Goal: Task Accomplishment & Management: Manage account settings

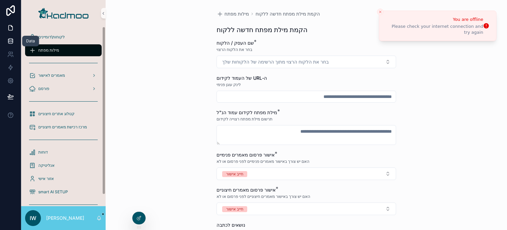
click at [13, 41] on icon at bounding box center [10, 40] width 4 height 3
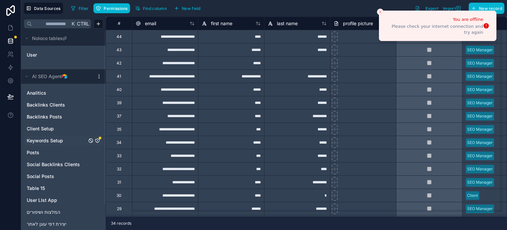
click at [62, 141] on span "Keywords Setup" at bounding box center [45, 140] width 36 height 7
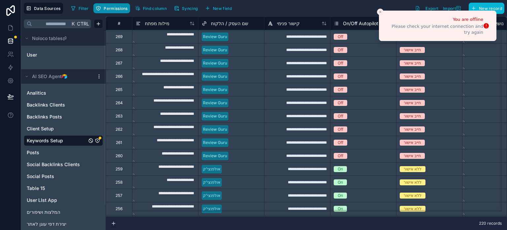
click at [113, 10] on span "Permissions" at bounding box center [116, 8] width 24 height 5
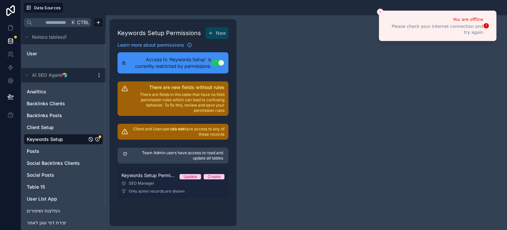
click at [180, 191] on span "Only some records are shown" at bounding box center [157, 190] width 56 height 5
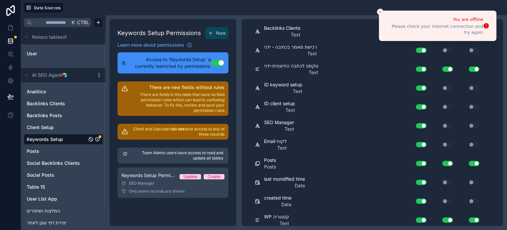
scroll to position [734, 0]
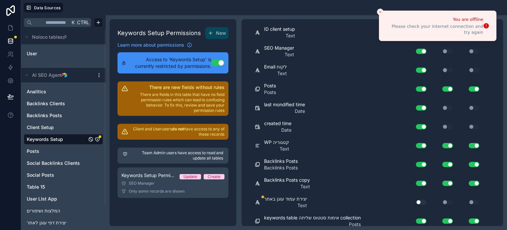
click at [423, 201] on div "Use setting" at bounding box center [418, 202] width 21 height 11
click at [420, 199] on button "Use setting" at bounding box center [421, 201] width 11 height 5
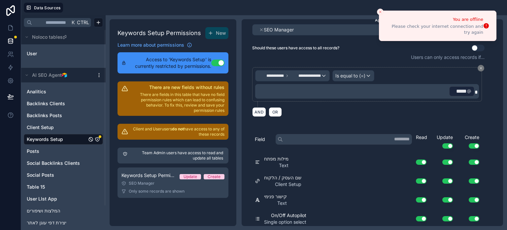
scroll to position [0, 0]
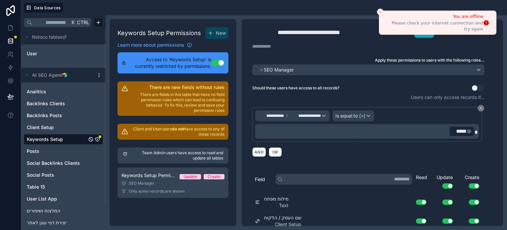
click at [380, 10] on icon "Close toast" at bounding box center [381, 12] width 4 height 4
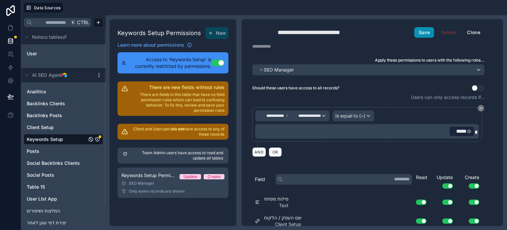
click at [419, 34] on button "Save" at bounding box center [425, 32] width 20 height 11
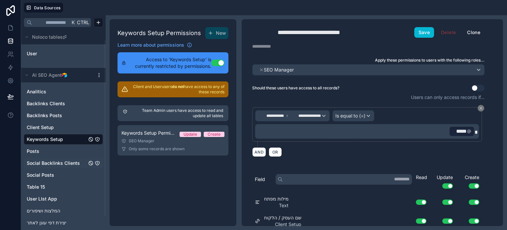
scroll to position [28, 0]
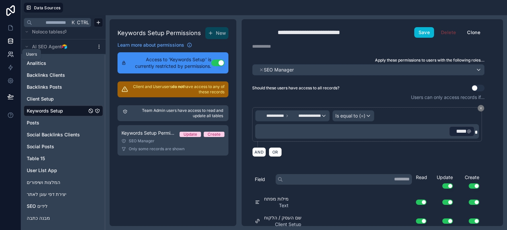
click at [10, 53] on icon at bounding box center [10, 54] width 7 height 7
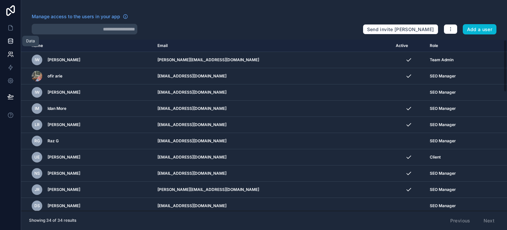
click at [10, 40] on icon at bounding box center [10, 40] width 4 height 2
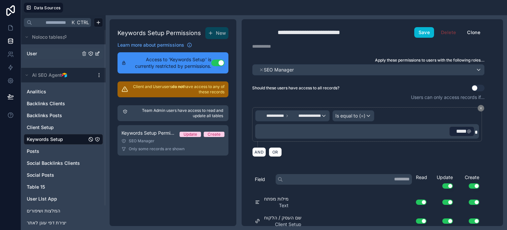
click at [38, 51] on link "User" at bounding box center [54, 53] width 54 height 7
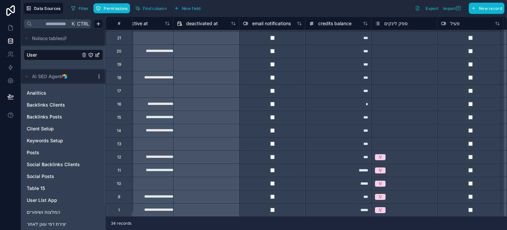
scroll to position [268, 552]
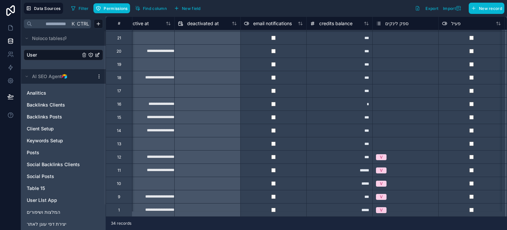
click at [361, 195] on div "***" at bounding box center [340, 196] width 66 height 13
type input "*"
type input "***"
click at [344, 178] on div "*****" at bounding box center [340, 182] width 66 height 13
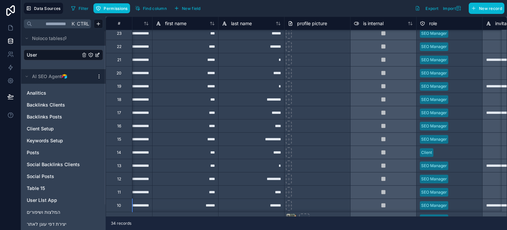
scroll to position [241, 0]
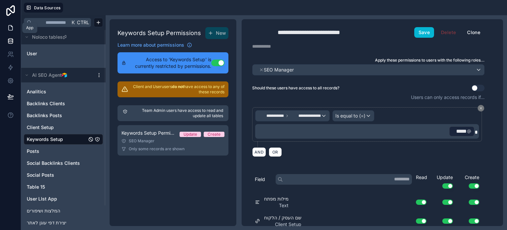
click at [13, 30] on icon at bounding box center [10, 27] width 7 height 7
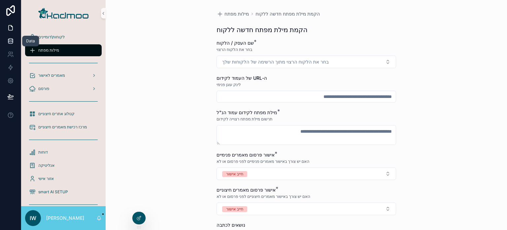
click at [6, 42] on link at bounding box center [10, 40] width 21 height 13
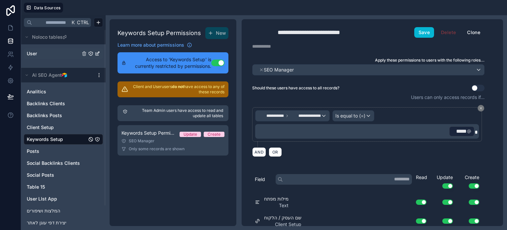
click at [43, 54] on link "User" at bounding box center [54, 53] width 54 height 7
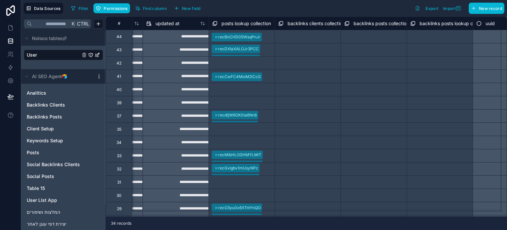
scroll to position [0, 1017]
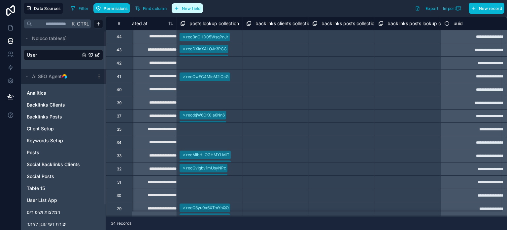
click at [188, 8] on span "New field" at bounding box center [191, 8] width 19 height 5
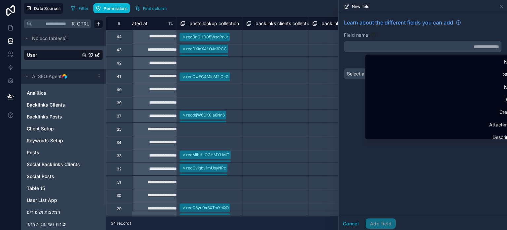
click at [410, 43] on input "text" at bounding box center [423, 46] width 157 height 11
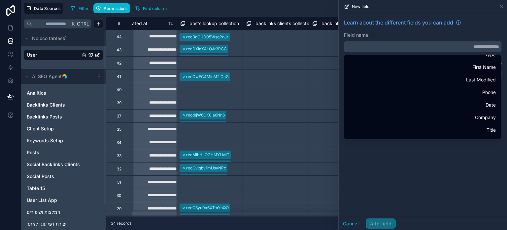
scroll to position [109, 0]
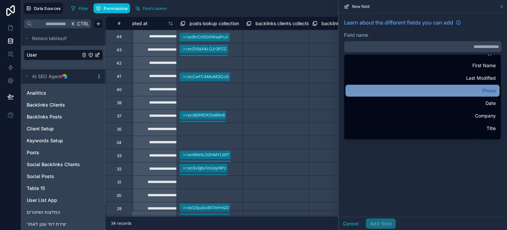
click at [448, 92] on div "Phone" at bounding box center [423, 91] width 146 height 8
type input "*****"
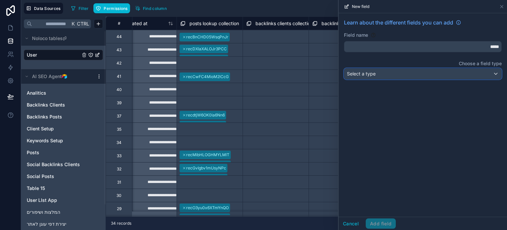
click at [395, 75] on div "Select a type" at bounding box center [423, 73] width 157 height 11
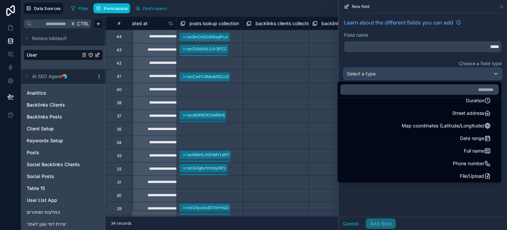
scroll to position [99, 0]
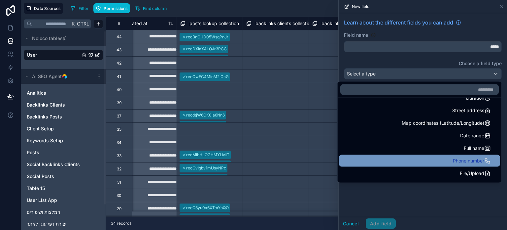
click at [429, 162] on div "Phone number" at bounding box center [419, 161] width 153 height 8
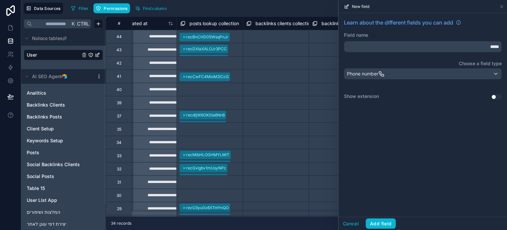
click at [498, 94] on div "Show extension Use setting" at bounding box center [423, 97] width 158 height 8
click at [494, 97] on button "Use setting" at bounding box center [496, 96] width 11 height 5
click at [496, 99] on button "Use setting" at bounding box center [496, 96] width 11 height 5
click at [498, 98] on button "Use setting" at bounding box center [496, 96] width 11 height 5
click at [383, 224] on button "Add field" at bounding box center [381, 223] width 30 height 11
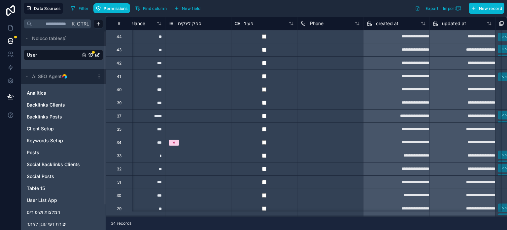
scroll to position [0, 758]
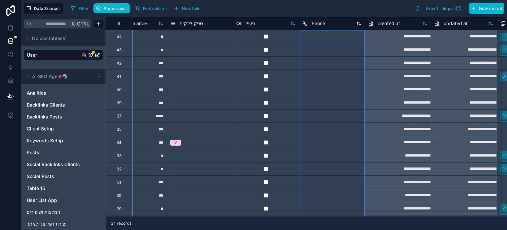
click at [336, 25] on div "Phone" at bounding box center [332, 23] width 59 height 8
click at [325, 25] on span "Phone" at bounding box center [319, 23] width 14 height 7
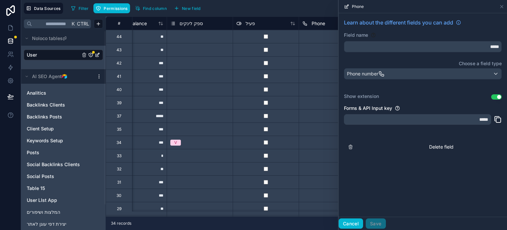
click at [350, 222] on button "Cancel" at bounding box center [351, 223] width 24 height 11
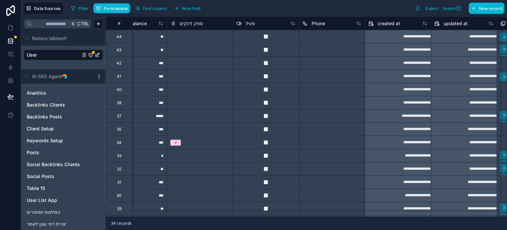
click at [333, 90] on div at bounding box center [332, 89] width 66 height 13
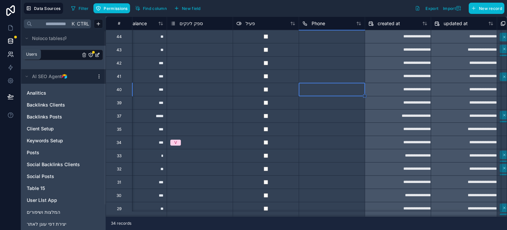
click at [10, 57] on link at bounding box center [10, 54] width 21 height 13
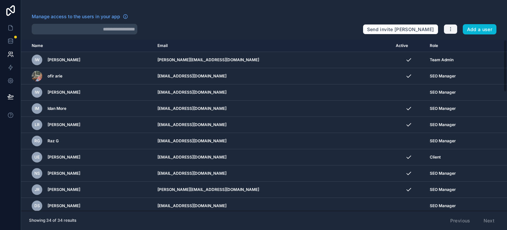
click at [449, 31] on icon "button" at bounding box center [450, 28] width 5 height 5
click at [322, 21] on div "Manage access to the users in your app" at bounding box center [195, 18] width 326 height 11
click at [467, 29] on button "Add a user" at bounding box center [480, 29] width 34 height 11
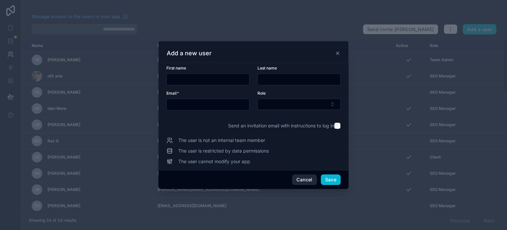
click at [304, 181] on button "Cancel" at bounding box center [304, 179] width 24 height 11
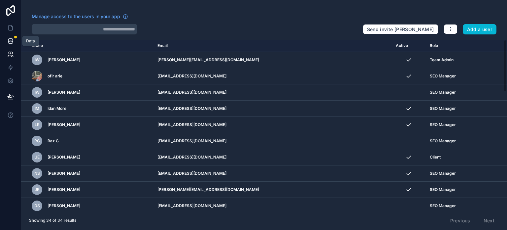
click at [13, 44] on icon at bounding box center [10, 41] width 7 height 7
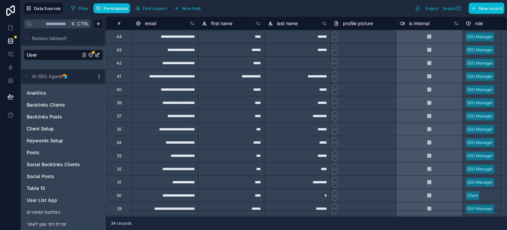
click at [70, 53] on link "User" at bounding box center [54, 55] width 54 height 7
click at [119, 8] on span "Permissions" at bounding box center [116, 8] width 24 height 5
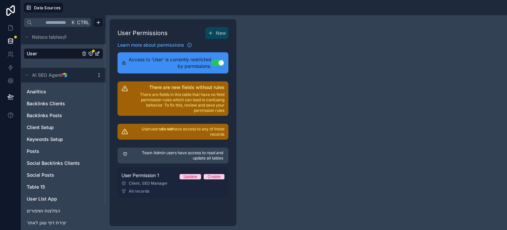
click at [147, 181] on div "Client, SEO Manager" at bounding box center [173, 182] width 103 height 5
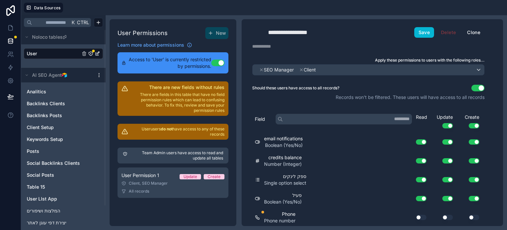
scroll to position [74, 0]
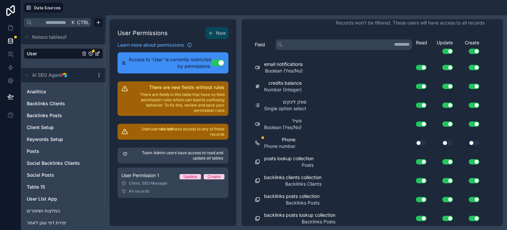
click at [422, 135] on div "Phone Phone number Use setting Use setting Use setting" at bounding box center [368, 142] width 227 height 19
click at [422, 137] on div "Use setting" at bounding box center [418, 142] width 21 height 11
click at [422, 138] on div "Use setting" at bounding box center [418, 142] width 21 height 11
click at [418, 145] on div "Use setting" at bounding box center [418, 142] width 21 height 11
click at [419, 140] on button "Use setting" at bounding box center [421, 142] width 11 height 5
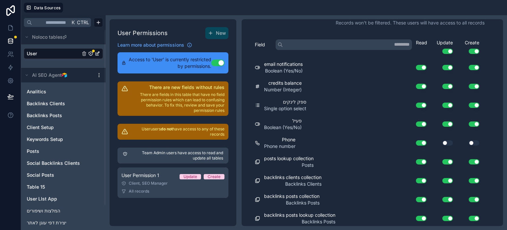
click at [446, 141] on button "Use setting" at bounding box center [448, 142] width 11 height 5
click at [472, 142] on button "Use setting" at bounding box center [474, 142] width 11 height 5
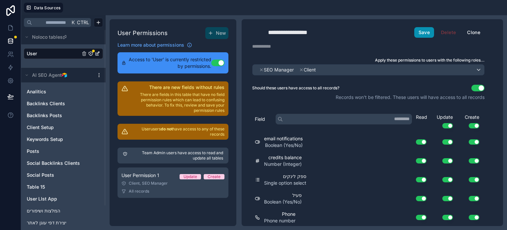
click at [420, 30] on button "Save" at bounding box center [425, 32] width 20 height 11
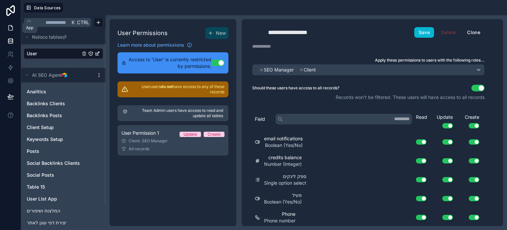
click at [15, 23] on link at bounding box center [10, 27] width 21 height 13
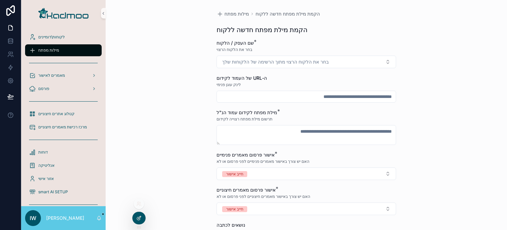
click at [139, 221] on div at bounding box center [138, 217] width 13 height 13
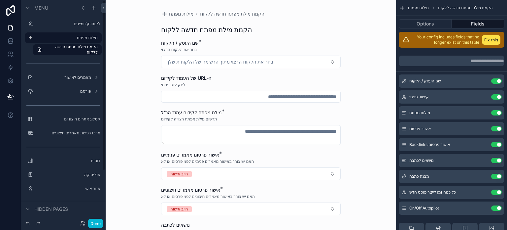
scroll to position [67, 0]
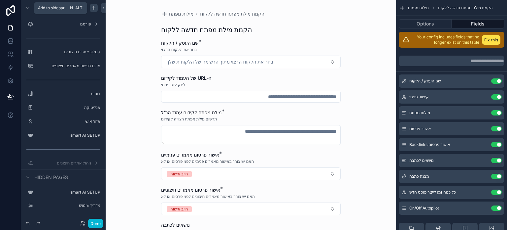
click at [93, 6] on icon "scrollable content" at bounding box center [93, 7] width 5 height 5
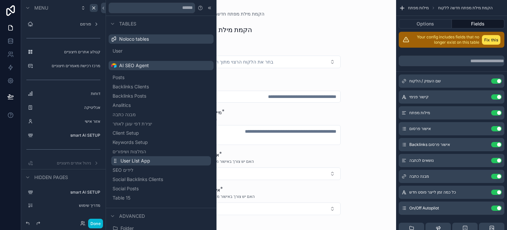
scroll to position [40, 0]
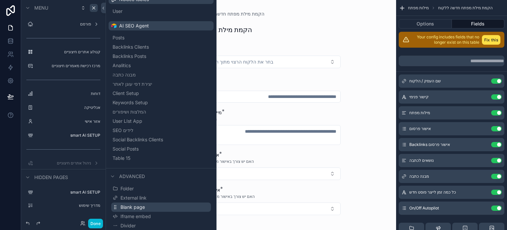
click at [137, 207] on span "Blank page" at bounding box center [133, 206] width 24 height 7
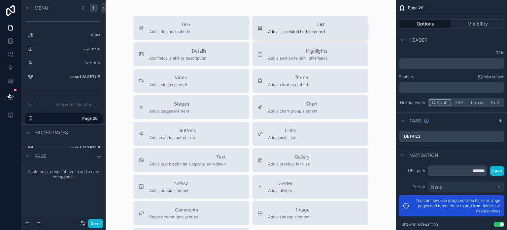
click at [318, 27] on span "List" at bounding box center [296, 24] width 57 height 7
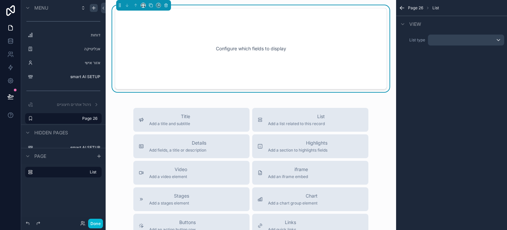
click at [445, 46] on div "List type" at bounding box center [451, 40] width 111 height 17
click at [441, 39] on div "scrollable content" at bounding box center [466, 40] width 76 height 11
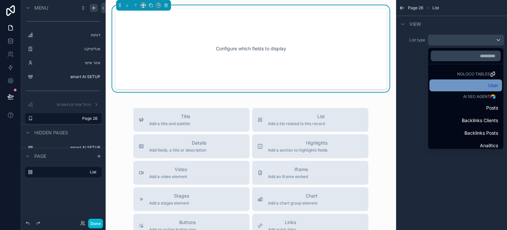
click at [453, 82] on div "User" at bounding box center [466, 85] width 65 height 8
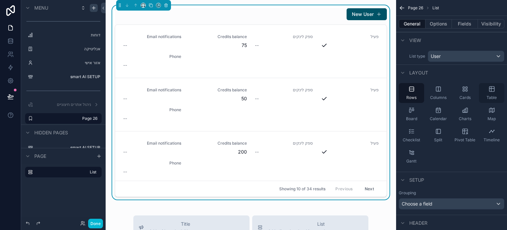
click at [488, 90] on div "Table" at bounding box center [491, 93] width 25 height 20
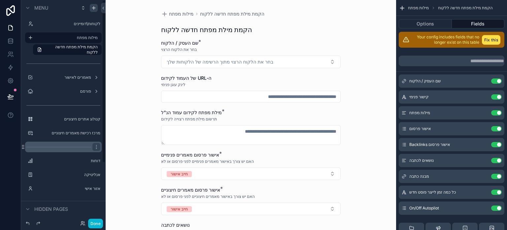
scroll to position [80, 0]
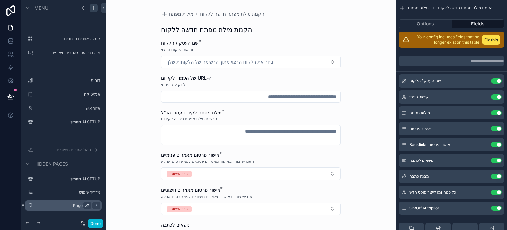
click at [85, 204] on icon "scrollable content" at bounding box center [87, 204] width 5 height 5
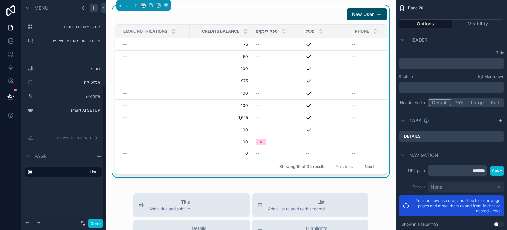
scroll to position [137, 0]
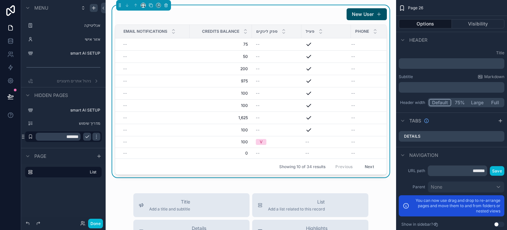
click at [73, 135] on input "*******" at bounding box center [58, 136] width 45 height 8
type input "*******"
click at [88, 134] on icon "scrollable content" at bounding box center [87, 136] width 5 height 5
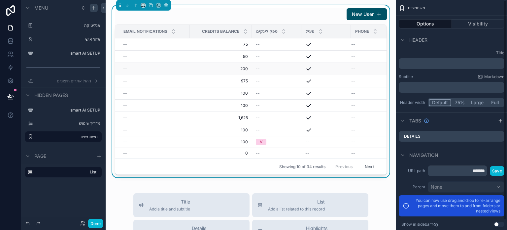
click at [360, 63] on td "--" at bounding box center [379, 69] width 57 height 12
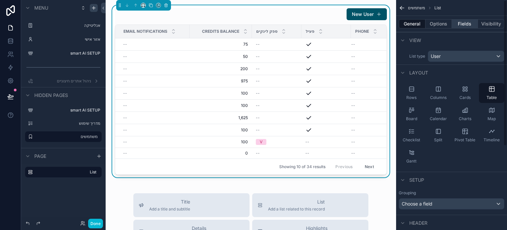
click at [464, 24] on button "Fields" at bounding box center [465, 23] width 26 height 9
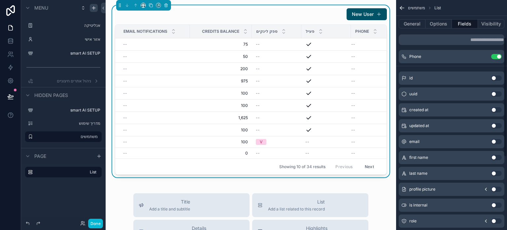
scroll to position [72, 0]
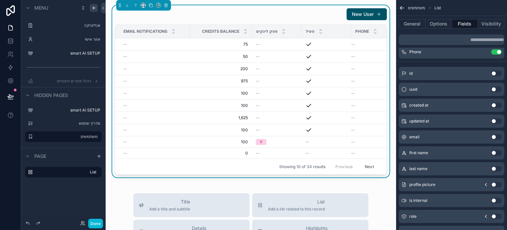
click at [495, 154] on button "Use setting" at bounding box center [496, 152] width 11 height 5
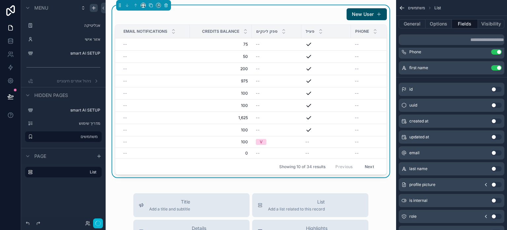
click at [495, 153] on button "Use setting" at bounding box center [496, 152] width 11 height 5
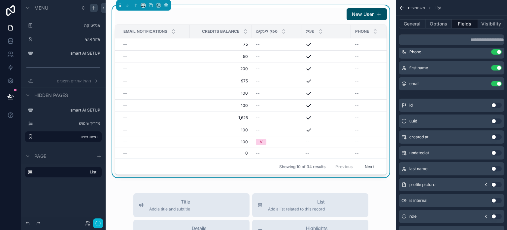
click at [496, 167] on button "Use setting" at bounding box center [496, 168] width 11 height 5
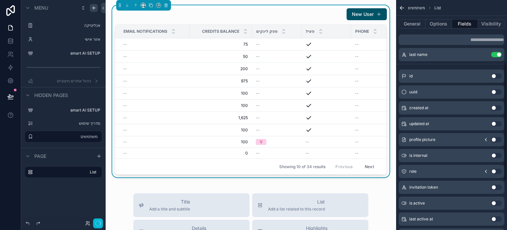
scroll to position [126, 0]
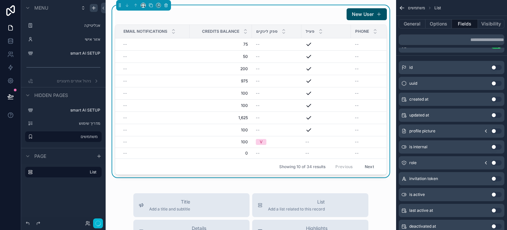
click at [493, 161] on button "Use setting" at bounding box center [496, 162] width 11 height 5
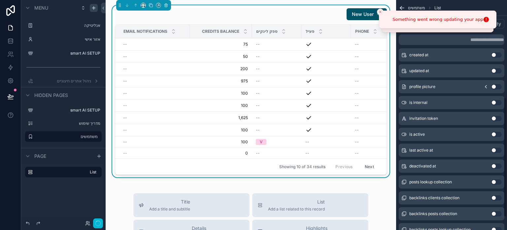
scroll to position [188, 0]
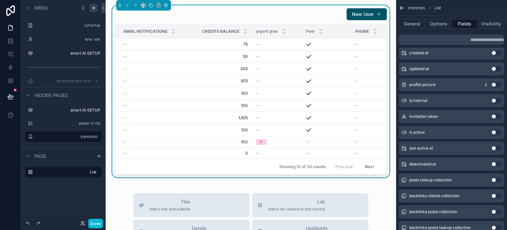
click at [498, 146] on button "Use setting" at bounding box center [496, 147] width 11 height 5
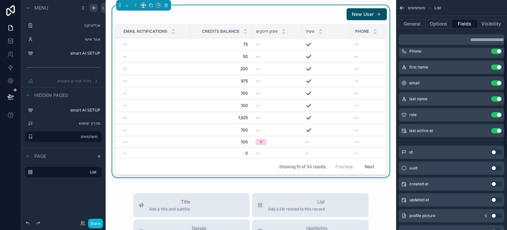
scroll to position [73, 0]
click at [495, 198] on button "Use setting" at bounding box center [496, 198] width 11 height 5
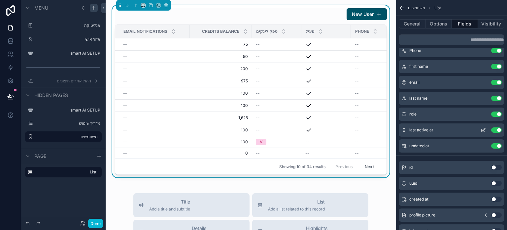
click at [497, 131] on button "Use setting" at bounding box center [496, 129] width 11 height 5
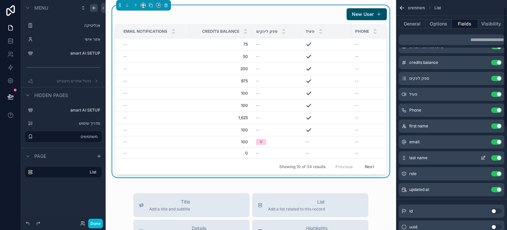
scroll to position [0, 0]
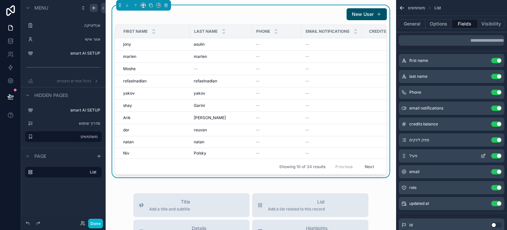
click at [499, 154] on button "Use setting" at bounding box center [496, 155] width 11 height 5
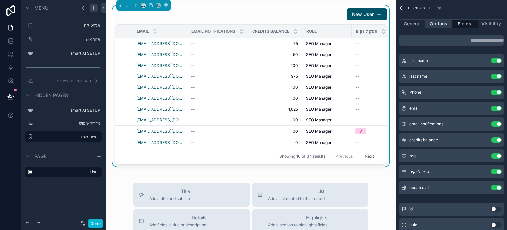
click at [436, 21] on button "Options" at bounding box center [439, 23] width 26 height 9
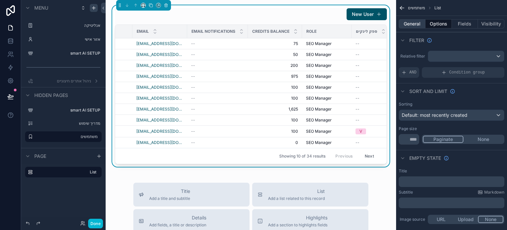
click at [416, 23] on button "General" at bounding box center [412, 23] width 27 height 9
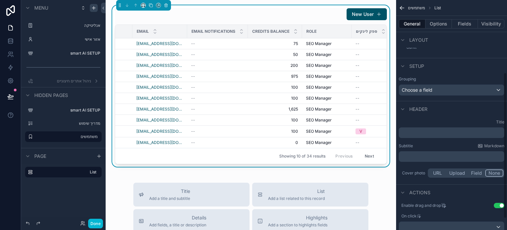
scroll to position [131, 0]
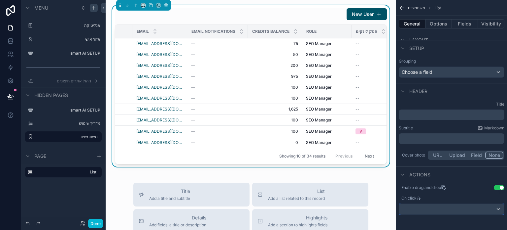
click at [453, 206] on div "scrollable content" at bounding box center [451, 208] width 105 height 11
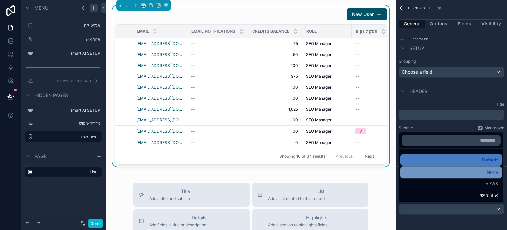
click at [454, 175] on div "None" at bounding box center [452, 172] width 94 height 8
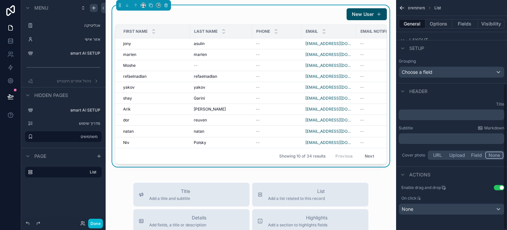
click at [502, 183] on div "Enable drag and drop Use setting On click None" at bounding box center [451, 199] width 111 height 35
click at [499, 185] on button "Use setting" at bounding box center [499, 187] width 11 height 5
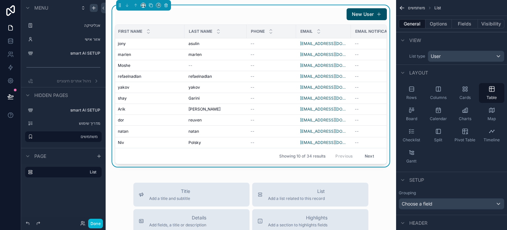
scroll to position [0, 0]
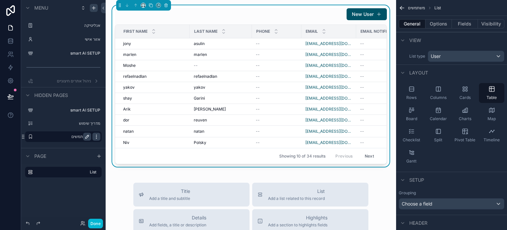
click at [96, 138] on icon "scrollable content" at bounding box center [96, 136] width 5 height 5
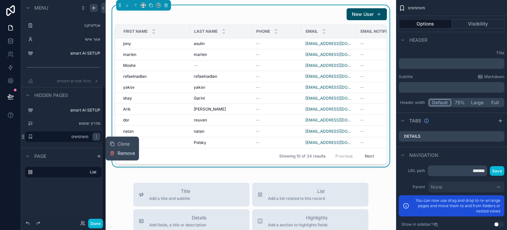
click at [116, 152] on button "Remove" at bounding box center [122, 153] width 25 height 7
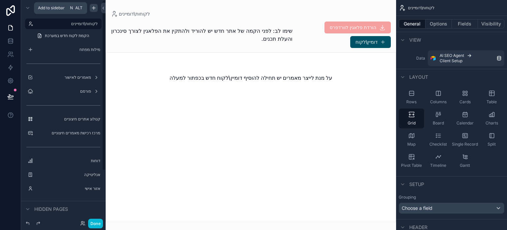
click at [93, 6] on icon "scrollable content" at bounding box center [93, 7] width 5 height 5
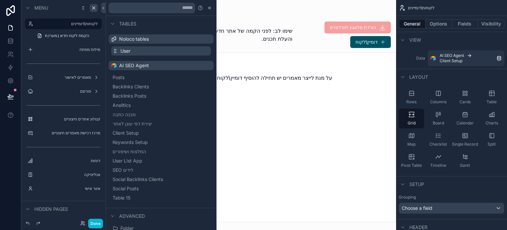
click at [142, 50] on button "User" at bounding box center [161, 50] width 100 height 9
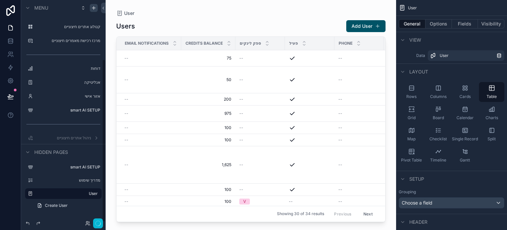
scroll to position [80, 0]
click at [88, 193] on icon "scrollable content" at bounding box center [87, 193] width 3 height 3
click at [75, 194] on input "****" at bounding box center [58, 193] width 45 height 8
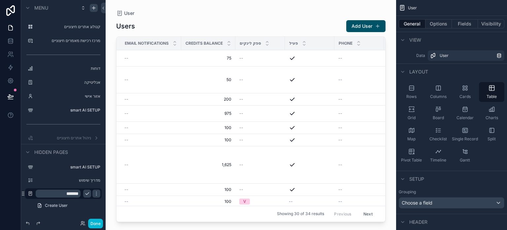
type input "*******"
click at [85, 193] on icon "scrollable content" at bounding box center [87, 193] width 5 height 5
click at [461, 25] on button "Fields" at bounding box center [465, 23] width 26 height 9
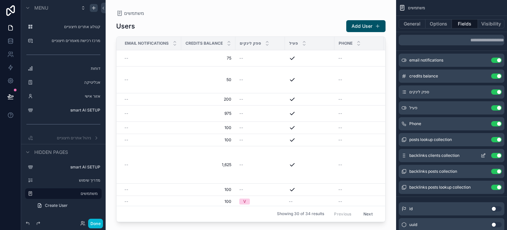
click at [498, 155] on button "Use setting" at bounding box center [496, 155] width 11 height 5
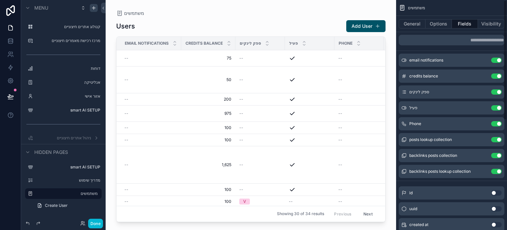
click at [498, 155] on button "Use setting" at bounding box center [496, 155] width 11 height 5
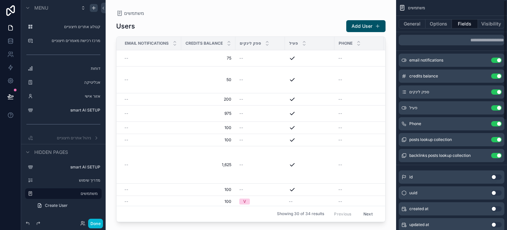
click at [498, 155] on button "Use setting" at bounding box center [496, 155] width 11 height 5
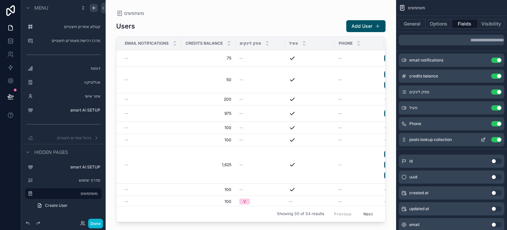
click at [495, 138] on button "Use setting" at bounding box center [496, 139] width 11 height 5
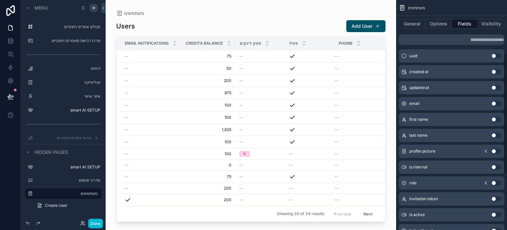
scroll to position [106, 0]
click at [498, 113] on div "first name Use setting" at bounding box center [452, 118] width 106 height 13
click at [496, 117] on button "Use setting" at bounding box center [496, 118] width 11 height 5
click at [495, 136] on button "Use setting" at bounding box center [496, 134] width 11 height 5
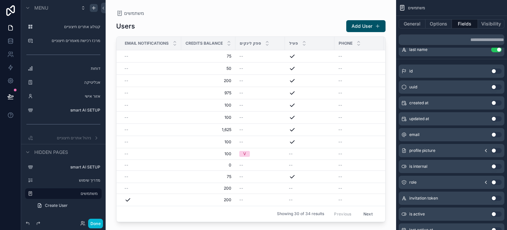
click at [495, 132] on button "Use setting" at bounding box center [496, 134] width 11 height 5
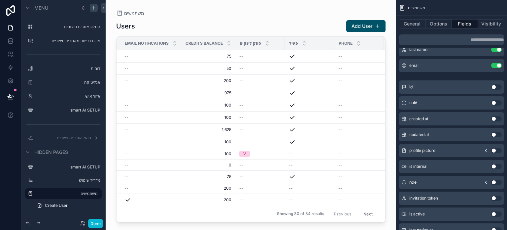
click at [494, 181] on button "Use setting" at bounding box center [496, 181] width 11 height 5
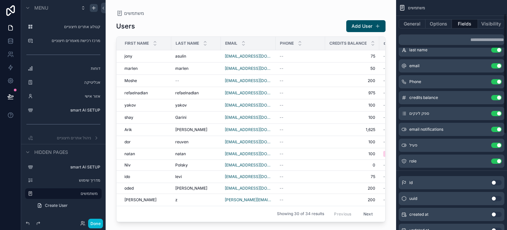
scroll to position [36, 0]
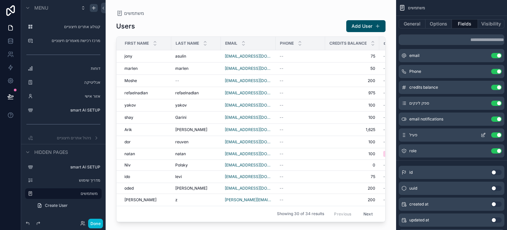
click at [497, 134] on button "Use setting" at bounding box center [496, 134] width 11 height 5
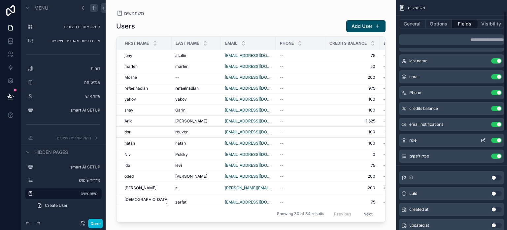
scroll to position [0, 0]
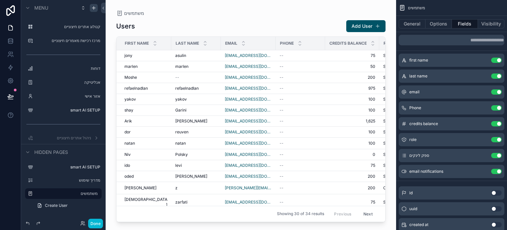
click at [313, 100] on div "scrollable content" at bounding box center [251, 111] width 291 height 222
click at [412, 25] on button "General" at bounding box center [412, 23] width 27 height 9
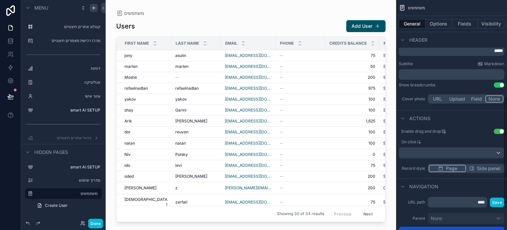
scroll to position [192, 0]
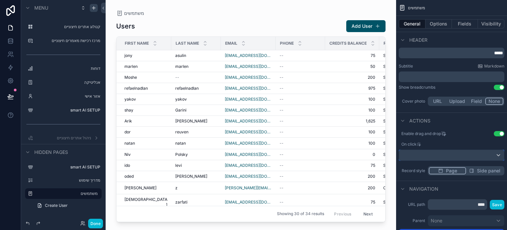
click at [448, 151] on div "scrollable content" at bounding box center [451, 155] width 105 height 11
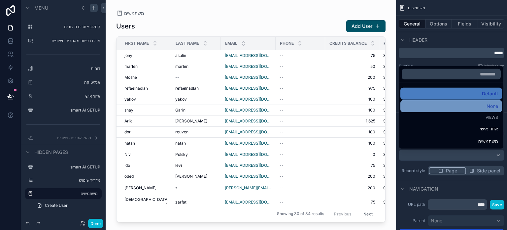
click at [460, 104] on div "None" at bounding box center [452, 106] width 94 height 8
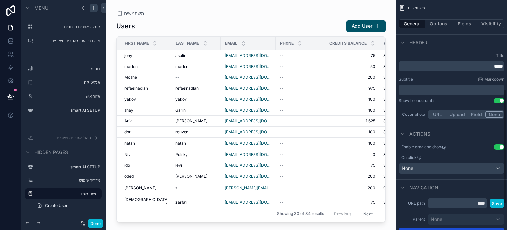
scroll to position [179, 0]
click at [499, 145] on button "Use setting" at bounding box center [499, 146] width 11 height 5
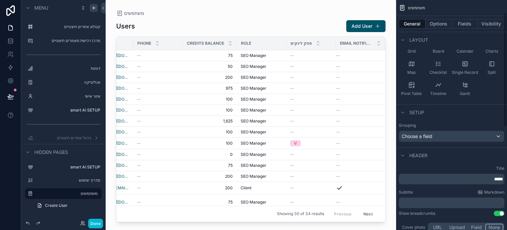
scroll to position [0, 0]
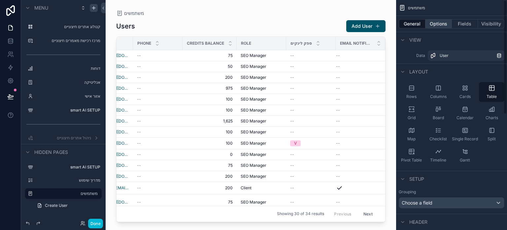
click at [439, 24] on button "Options" at bounding box center [439, 23] width 26 height 9
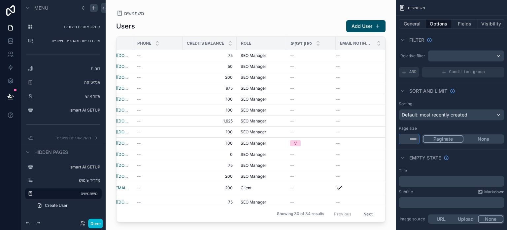
click at [415, 140] on input "**" at bounding box center [409, 138] width 20 height 11
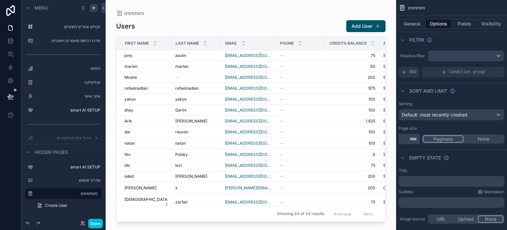
type input "**"
click at [435, 126] on div "Page size" at bounding box center [452, 128] width 106 height 5
click at [434, 56] on div "scrollable content" at bounding box center [466, 56] width 76 height 11
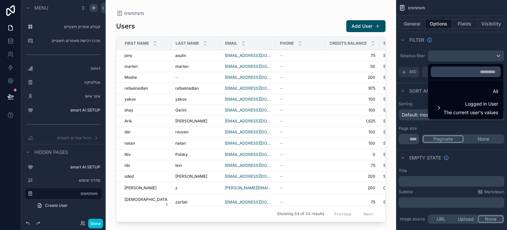
click at [487, 25] on div "scrollable content" at bounding box center [253, 115] width 507 height 230
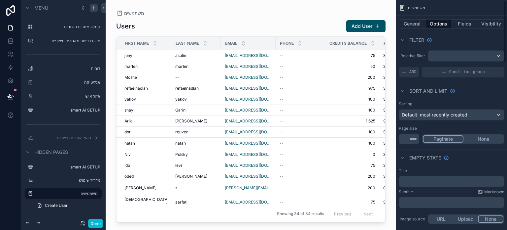
click at [487, 25] on button "Visibility" at bounding box center [491, 23] width 26 height 9
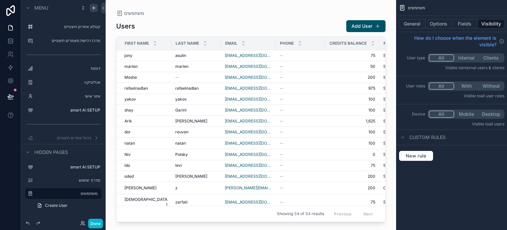
click at [463, 88] on button "With" at bounding box center [466, 85] width 25 height 7
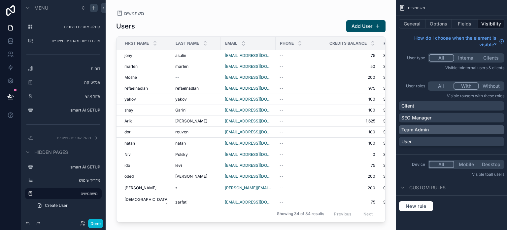
click at [432, 130] on div "Team Admin" at bounding box center [452, 129] width 100 height 7
click at [432, 130] on div "Team Admin" at bounding box center [448, 129] width 92 height 7
click at [445, 24] on button "Options" at bounding box center [439, 23] width 26 height 9
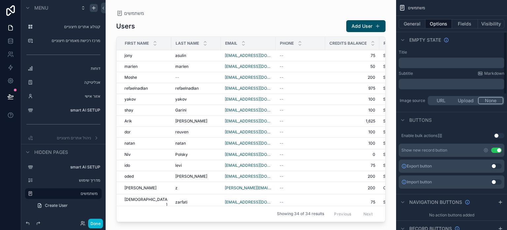
scroll to position [120, 0]
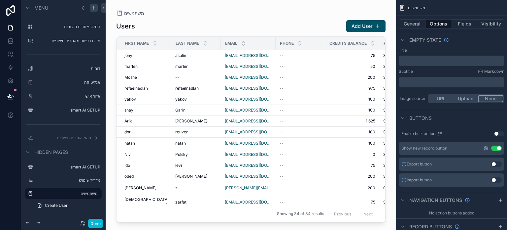
click at [485, 148] on icon "scrollable content" at bounding box center [486, 147] width 5 height 5
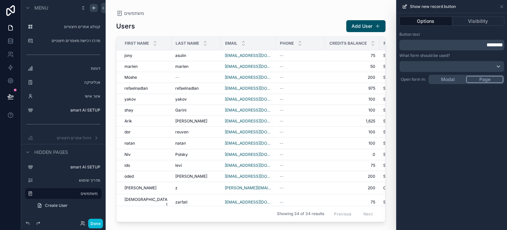
click at [443, 82] on div "Options Visibility Button text ******** What form should be used? Open form in:…" at bounding box center [452, 121] width 110 height 216
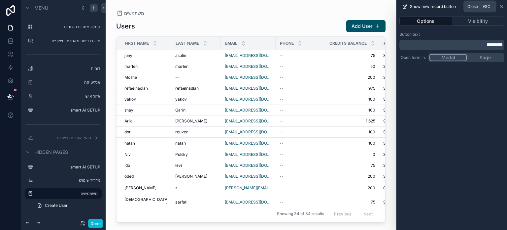
click at [503, 7] on icon at bounding box center [501, 6] width 5 height 5
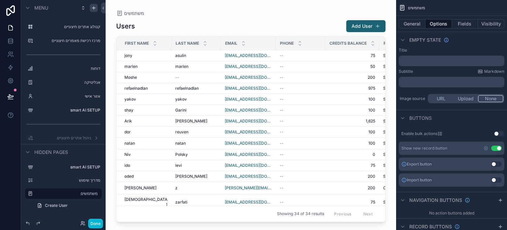
click at [362, 25] on button "Add User" at bounding box center [365, 26] width 39 height 12
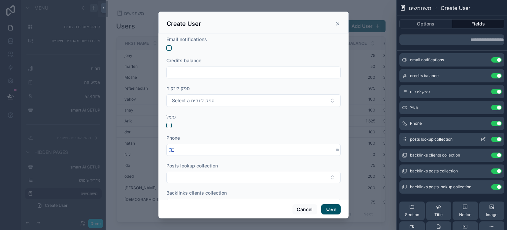
click at [493, 139] on button "Use setting" at bounding box center [496, 138] width 11 height 5
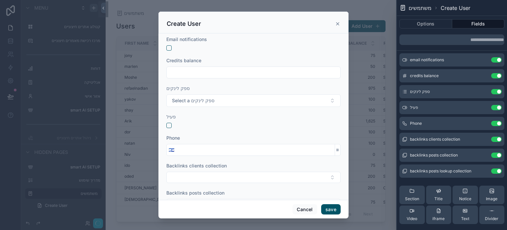
click at [493, 139] on button "Use setting" at bounding box center [496, 138] width 11 height 5
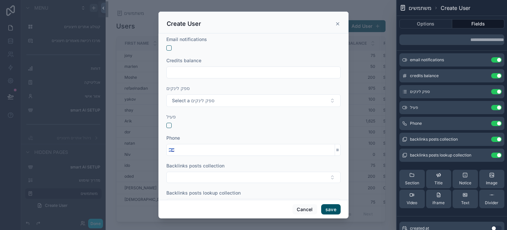
click at [493, 139] on button "Use setting" at bounding box center [496, 138] width 11 height 5
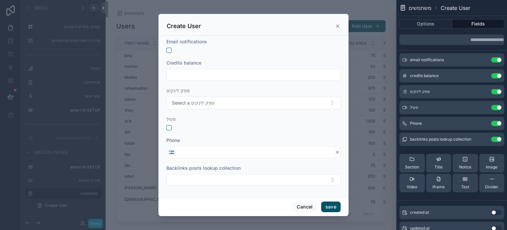
click at [493, 139] on button "Use setting" at bounding box center [496, 138] width 11 height 5
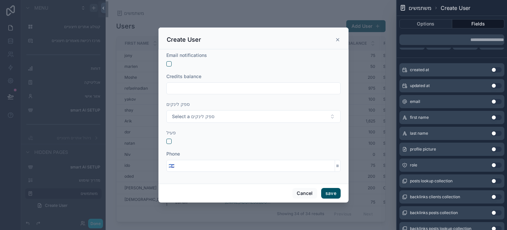
scroll to position [133, 0]
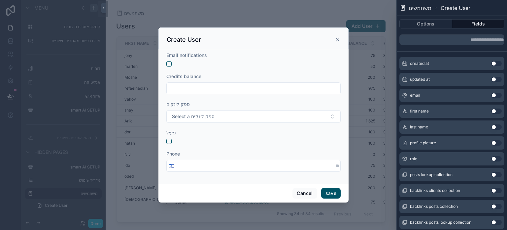
click at [492, 159] on button "Use setting" at bounding box center [496, 158] width 11 height 5
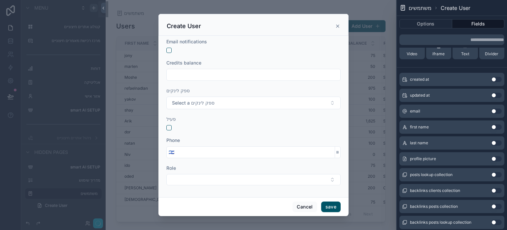
scroll to position [139, 0]
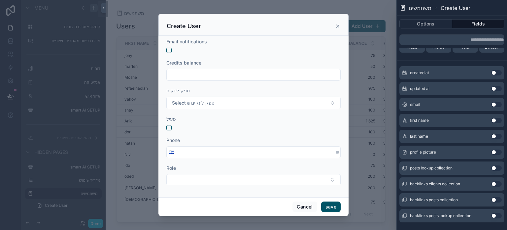
click at [491, 105] on button "Use setting" at bounding box center [496, 104] width 11 height 5
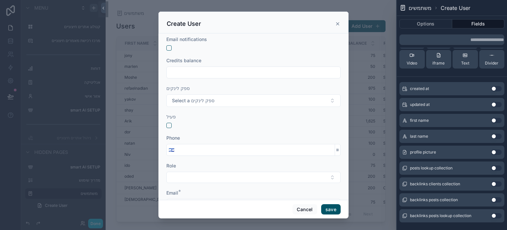
click at [491, 120] on button "Use setting" at bounding box center [496, 120] width 11 height 5
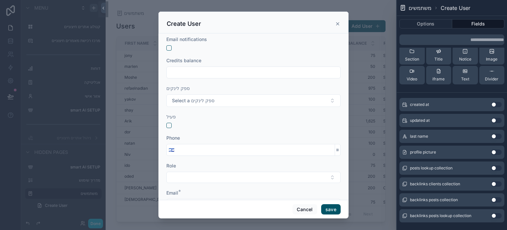
click at [491, 136] on button "Use setting" at bounding box center [496, 135] width 11 height 5
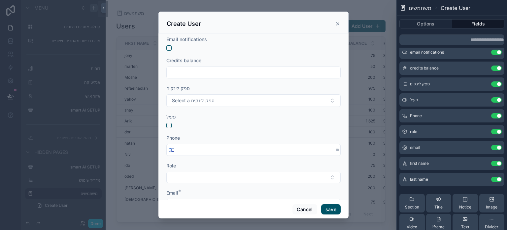
scroll to position [0, 0]
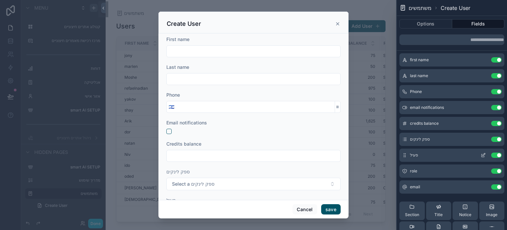
click at [492, 152] on div "Use setting" at bounding box center [490, 154] width 24 height 5
click at [491, 155] on button "Use setting" at bounding box center [496, 154] width 11 height 5
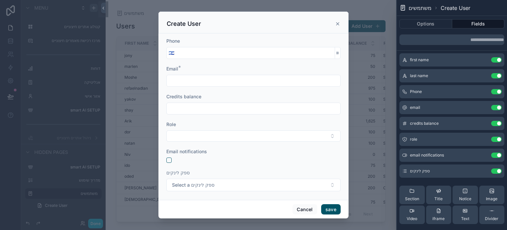
scroll to position [56, 0]
click at [491, 155] on button "Use setting" at bounding box center [496, 154] width 11 height 5
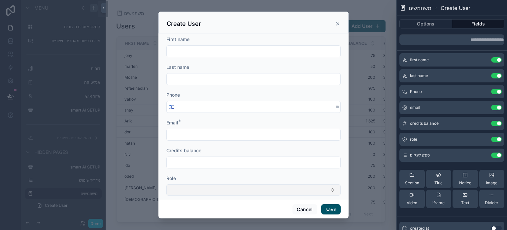
click at [233, 193] on button "Select Button" at bounding box center [253, 189] width 174 height 11
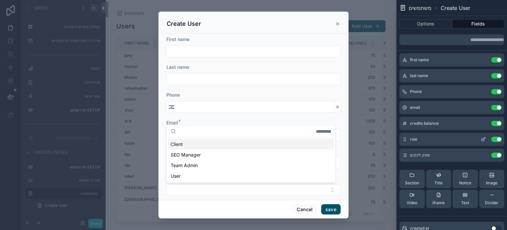
click at [483, 138] on icon at bounding box center [484, 138] width 3 height 3
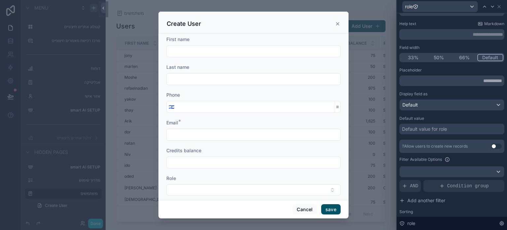
scroll to position [30, 0]
click at [441, 128] on div "Default value for role" at bounding box center [424, 129] width 45 height 7
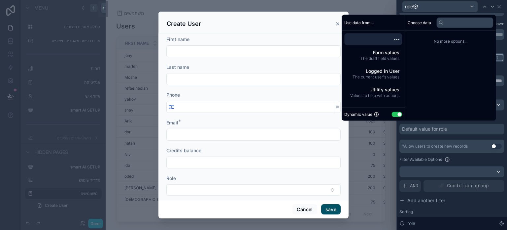
click at [392, 117] on div "Dynamic value Use setting" at bounding box center [374, 114] width 58 height 8
click at [392, 112] on button "Use setting" at bounding box center [397, 113] width 11 height 5
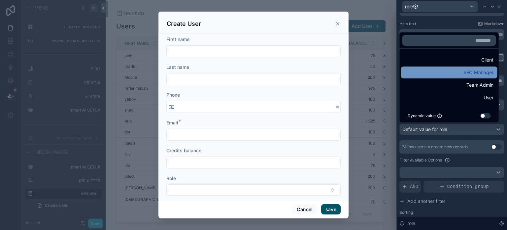
click at [460, 72] on div "SEO Manager" at bounding box center [449, 72] width 89 height 8
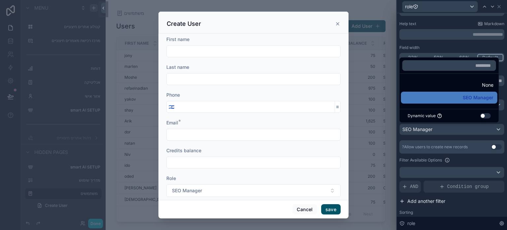
click at [467, 202] on button "Add another filter" at bounding box center [452, 201] width 105 height 12
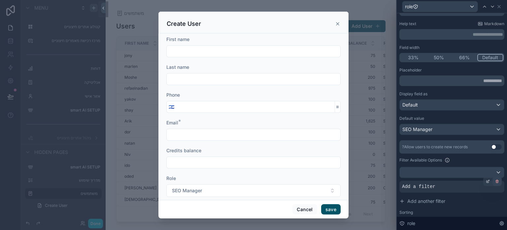
click at [494, 183] on div at bounding box center [497, 180] width 9 height 9
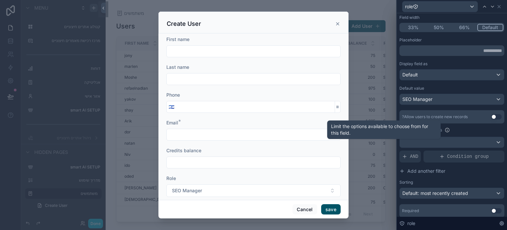
scroll to position [82, 0]
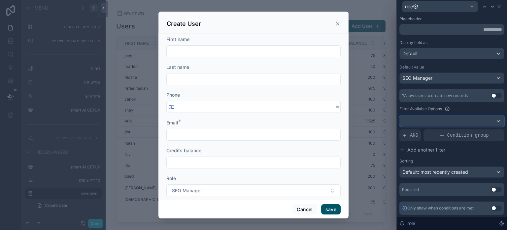
click at [488, 122] on div at bounding box center [452, 121] width 104 height 11
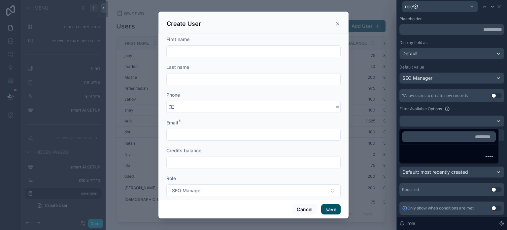
click at [488, 122] on div at bounding box center [452, 115] width 110 height 230
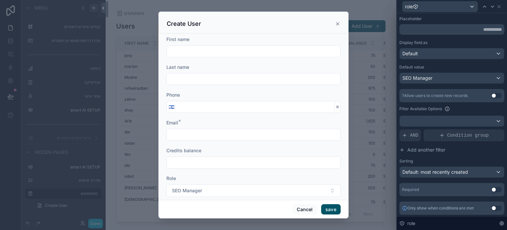
click at [236, 105] on input "scrollable content" at bounding box center [255, 106] width 159 height 9
click at [293, 104] on input "scrollable content" at bounding box center [255, 106] width 159 height 9
click at [304, 88] on form "First name Last name Phone 🇮🇱 Email * Credits balance Role SEO Manager ספק לינק…" at bounding box center [253, 134] width 174 height 196
click at [298, 105] on input "scrollable content" at bounding box center [255, 106] width 159 height 9
click at [498, 6] on icon at bounding box center [499, 6] width 5 height 5
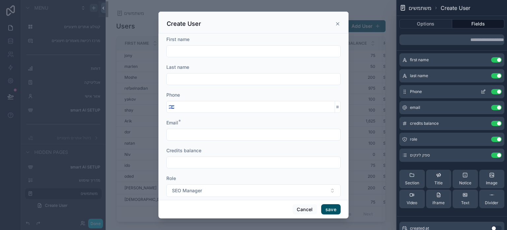
click at [481, 91] on icon at bounding box center [483, 91] width 5 height 5
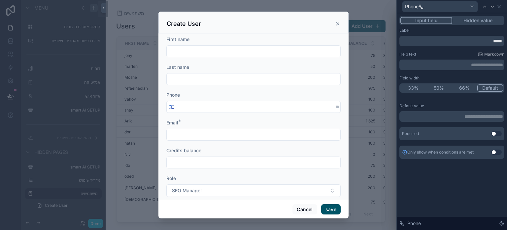
click at [460, 116] on p "**********" at bounding box center [452, 116] width 101 height 7
click at [435, 189] on div "**********" at bounding box center [452, 121] width 110 height 216
click at [501, 8] on icon at bounding box center [499, 6] width 5 height 5
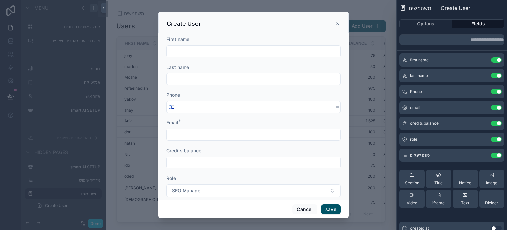
click at [285, 162] on input "scrollable content" at bounding box center [254, 162] width 174 height 9
click at [338, 175] on div "First name Last name Phone 🇮🇱 Email * Credits balance Role SEO Manager ספק לינק…" at bounding box center [254, 116] width 190 height 166
click at [202, 134] on input "scrollable content" at bounding box center [254, 134] width 174 height 9
click at [333, 150] on div "Credits balance" at bounding box center [253, 150] width 174 height 7
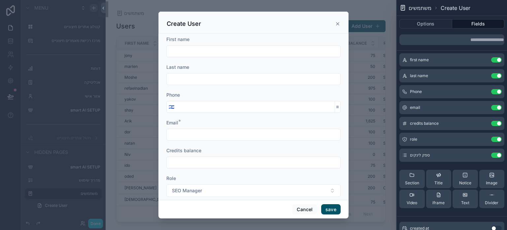
scroll to position [36, 0]
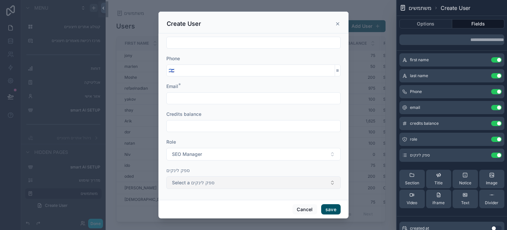
click at [244, 182] on button "Select a ספק לינקים" at bounding box center [253, 182] width 174 height 13
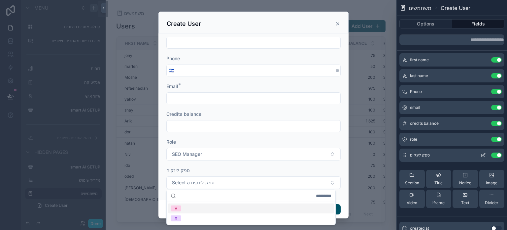
click at [491, 155] on button "Use setting" at bounding box center [496, 154] width 11 height 5
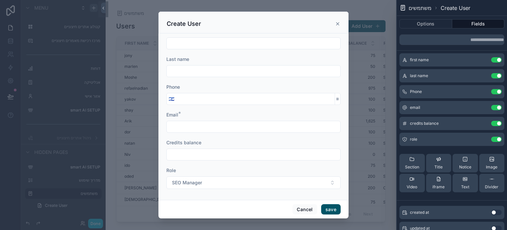
scroll to position [0, 0]
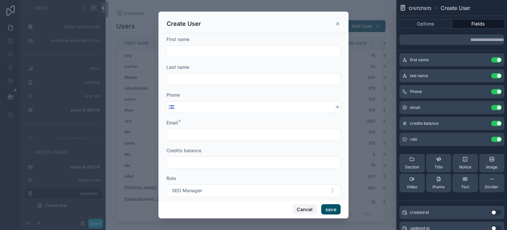
click at [305, 208] on button "Cancel" at bounding box center [305, 209] width 24 height 11
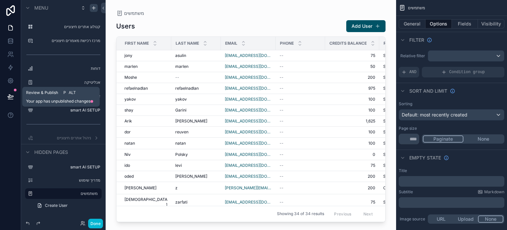
click at [11, 96] on icon at bounding box center [10, 96] width 7 height 7
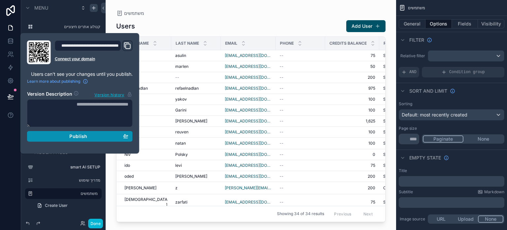
click at [83, 138] on span "Publish" at bounding box center [78, 136] width 18 height 6
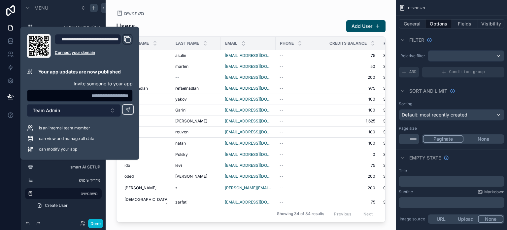
click at [69, 112] on button "Team Admin" at bounding box center [74, 110] width 94 height 13
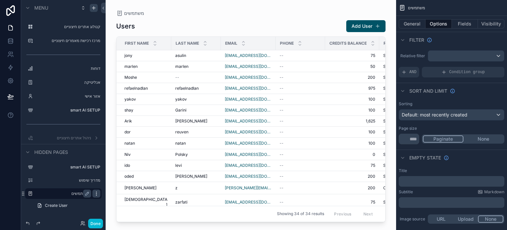
click at [96, 194] on icon "scrollable content" at bounding box center [96, 193] width 5 height 5
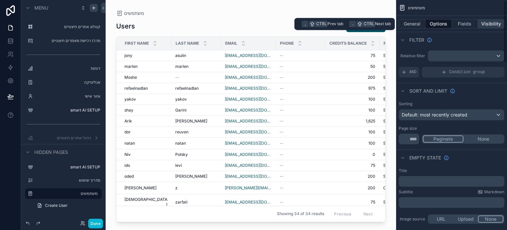
click at [487, 22] on button "Visibility" at bounding box center [491, 23] width 26 height 9
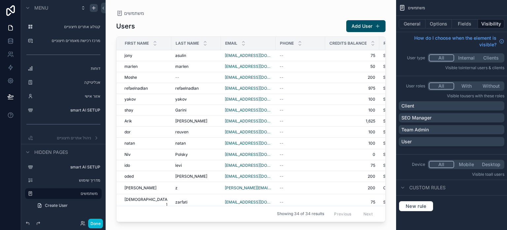
click at [442, 57] on button "All" at bounding box center [441, 57] width 25 height 7
click at [443, 85] on button "All" at bounding box center [441, 85] width 25 height 7
click at [422, 205] on span "New rule" at bounding box center [416, 206] width 26 height 6
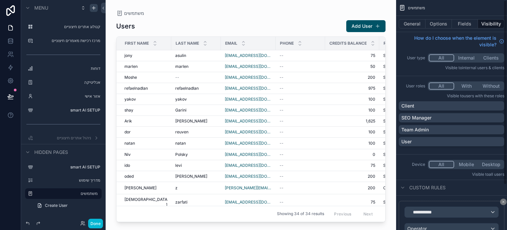
scroll to position [56, 0]
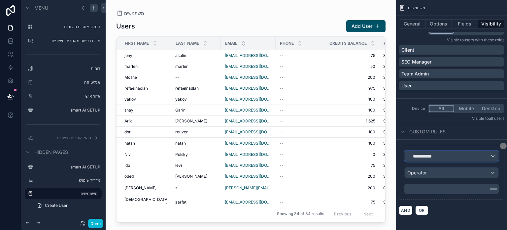
click at [432, 155] on span "**********" at bounding box center [420, 156] width 24 height 7
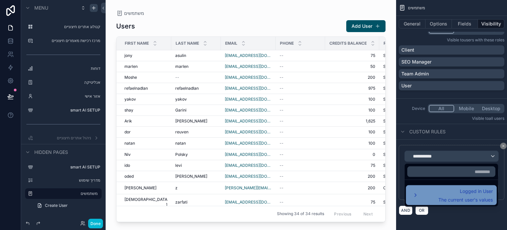
click at [437, 194] on div "Logged in User The current user's values" at bounding box center [451, 195] width 83 height 16
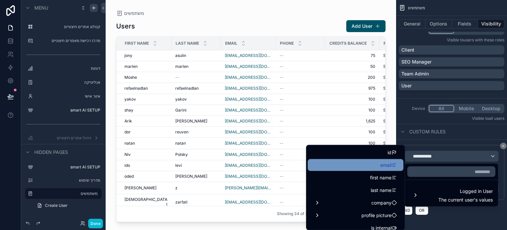
click at [382, 163] on span "email" at bounding box center [386, 165] width 11 height 8
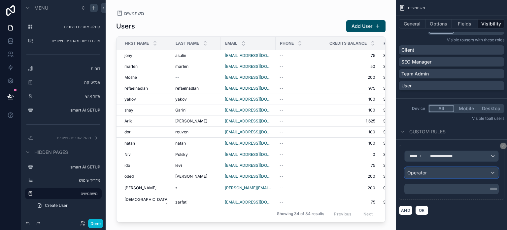
click at [432, 174] on div "Operator" at bounding box center [452, 172] width 94 height 11
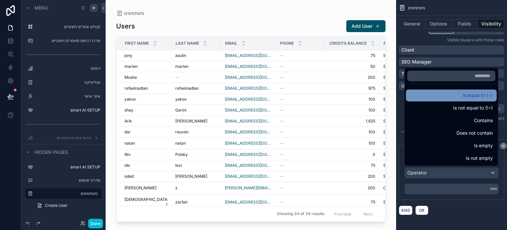
click at [447, 99] on div "Is equal to (=)" at bounding box center [451, 95] width 91 height 12
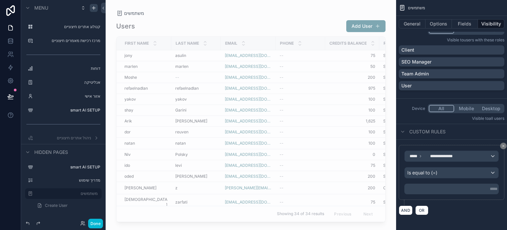
click at [453, 188] on p "***** ﻿" at bounding box center [452, 188] width 91 height 5
click at [475, 210] on div "AND OR" at bounding box center [452, 210] width 106 height 10
click at [423, 209] on span "OR" at bounding box center [422, 209] width 9 height 5
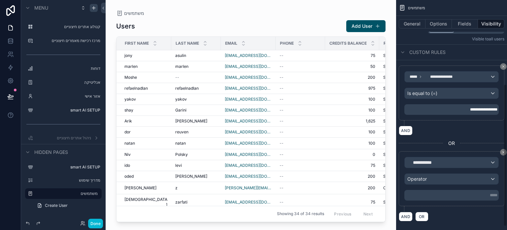
scroll to position [141, 0]
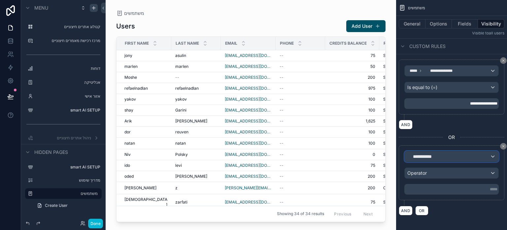
click at [439, 153] on div "**********" at bounding box center [452, 156] width 94 height 11
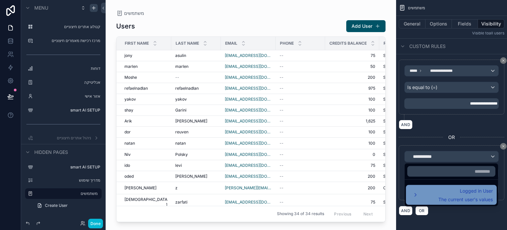
click at [444, 190] on span "Logged in User" at bounding box center [466, 191] width 54 height 8
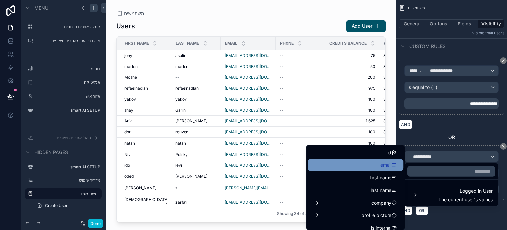
click at [375, 163] on div "email" at bounding box center [356, 165] width 88 height 8
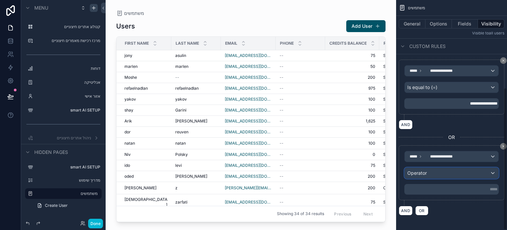
click at [441, 175] on div "Operator" at bounding box center [452, 172] width 94 height 11
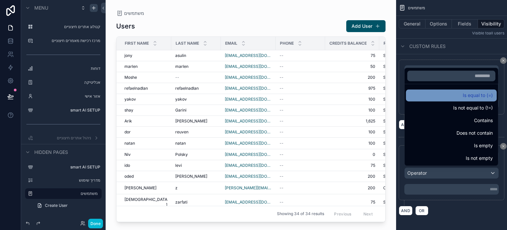
click at [473, 95] on span "Is equal to (=)" at bounding box center [478, 95] width 30 height 8
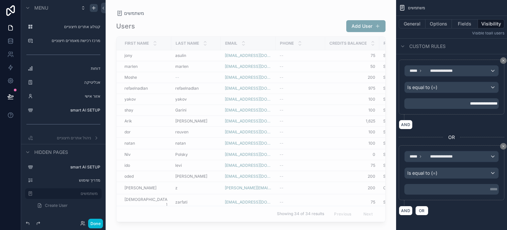
click at [442, 187] on p "***** ﻿" at bounding box center [452, 188] width 91 height 5
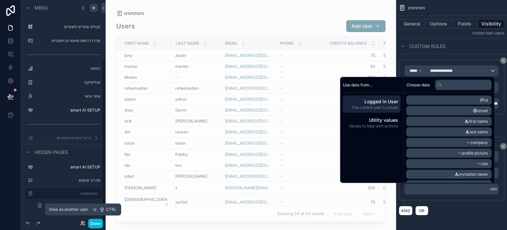
click at [80, 224] on icon at bounding box center [82, 222] width 5 height 5
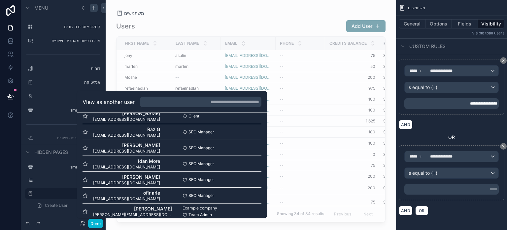
scroll to position [439, 0]
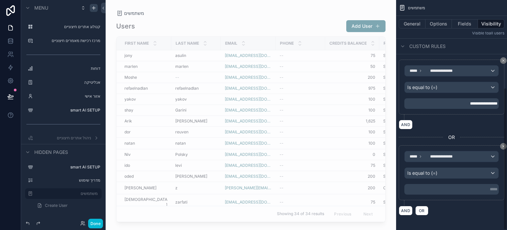
click at [452, 186] on p "***** ﻿" at bounding box center [452, 188] width 91 height 5
click at [481, 220] on div "**********" at bounding box center [451, 45] width 111 height 372
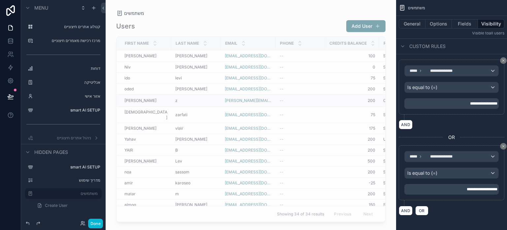
scroll to position [225, 0]
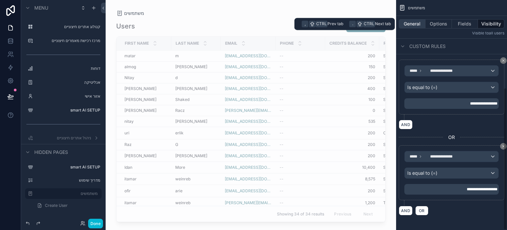
click at [414, 21] on button "General" at bounding box center [412, 23] width 27 height 9
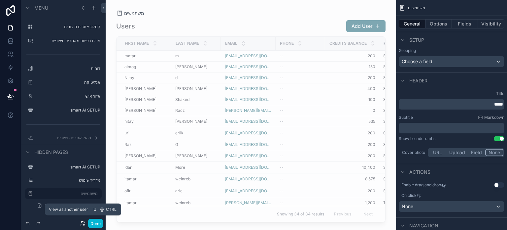
click at [83, 223] on icon at bounding box center [82, 222] width 2 height 2
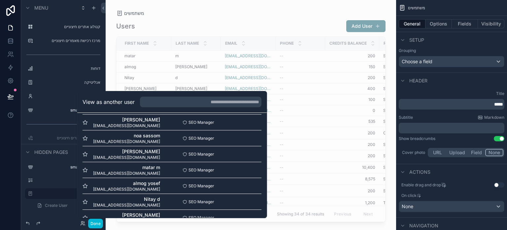
scroll to position [400, 0]
click at [116, 186] on span "leon rozenberg" at bounding box center [126, 183] width 67 height 7
click at [249, 186] on button "Select" at bounding box center [252, 186] width 17 height 10
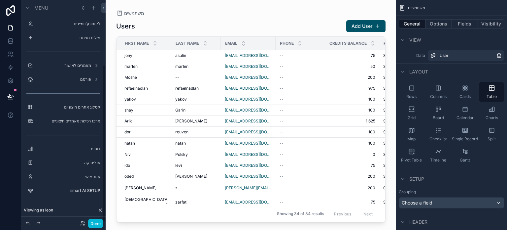
scroll to position [91, 0]
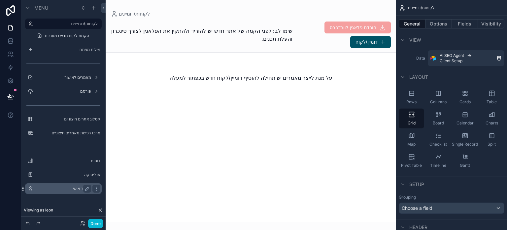
scroll to position [78, 0]
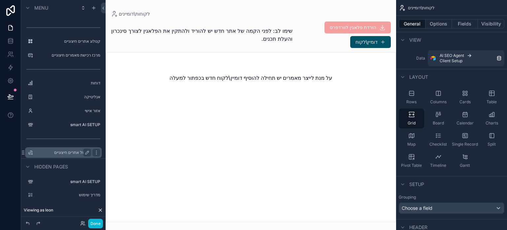
click at [70, 150] on label "ניהול אתרים חיצוניים" at bounding box center [62, 152] width 53 height 5
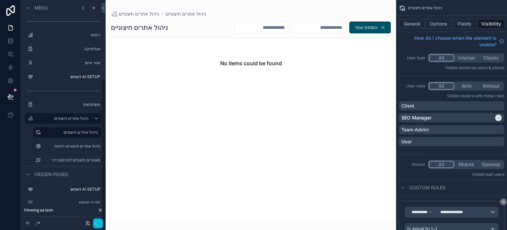
scroll to position [121, 0]
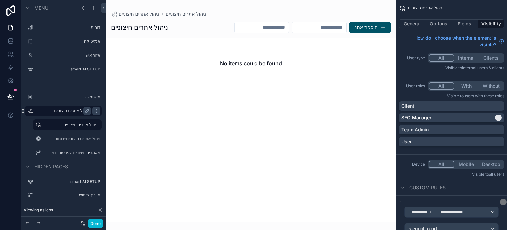
click at [51, 109] on label "ניהול אתרים חיצוניים" at bounding box center [62, 110] width 53 height 5
click at [55, 94] on label "משתמשים" at bounding box center [62, 96] width 53 height 5
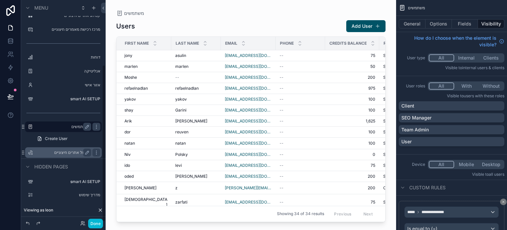
scroll to position [91, 0]
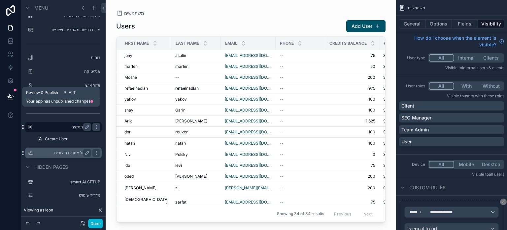
click at [11, 94] on icon at bounding box center [10, 96] width 7 height 7
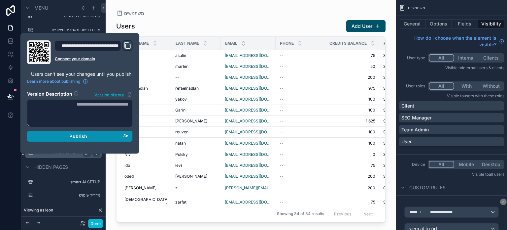
click at [76, 136] on span "Publish" at bounding box center [78, 136] width 18 height 6
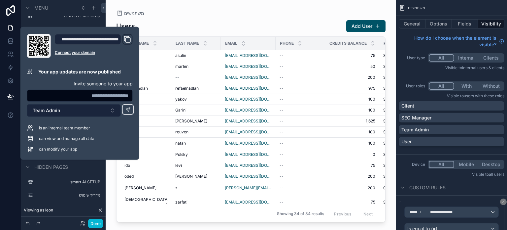
click at [58, 109] on span "Team Admin" at bounding box center [46, 110] width 27 height 7
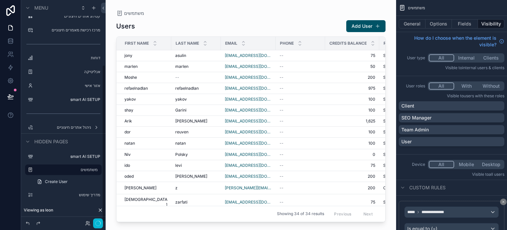
scroll to position [91, 0]
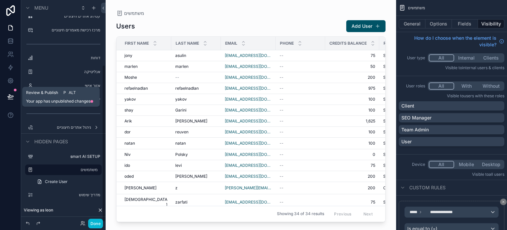
click at [12, 94] on icon at bounding box center [10, 96] width 7 height 7
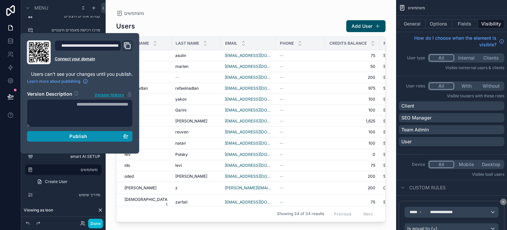
click at [85, 134] on span "Publish" at bounding box center [78, 136] width 18 height 6
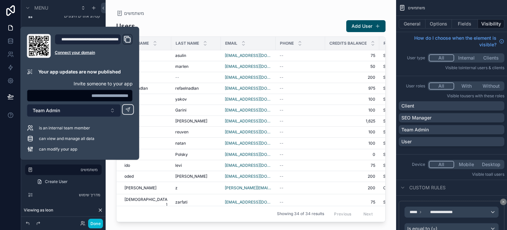
click at [62, 112] on button "Team Admin" at bounding box center [74, 110] width 94 height 13
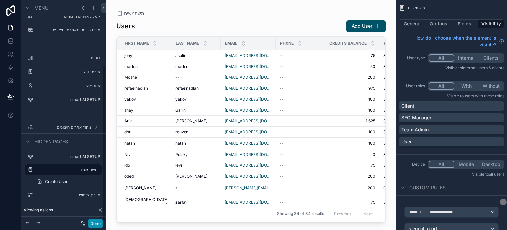
click at [98, 222] on button "Done" at bounding box center [95, 223] width 15 height 10
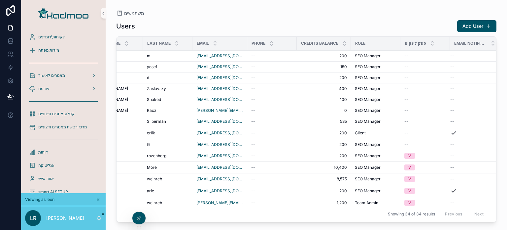
scroll to position [225, 0]
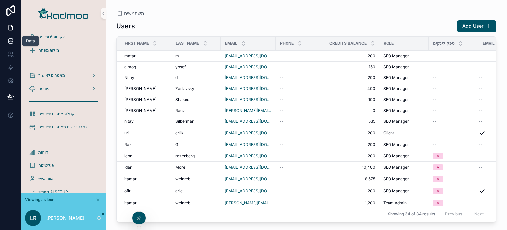
click at [9, 39] on icon at bounding box center [10, 40] width 4 height 2
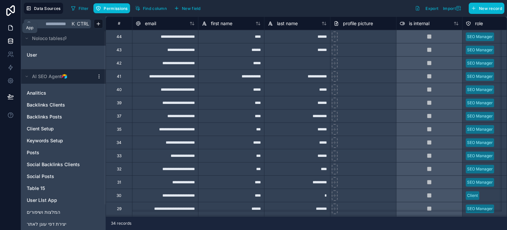
click at [11, 28] on icon at bounding box center [10, 27] width 7 height 7
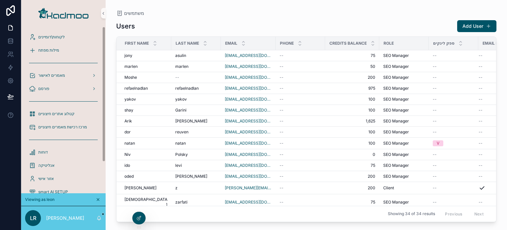
scroll to position [38, 0]
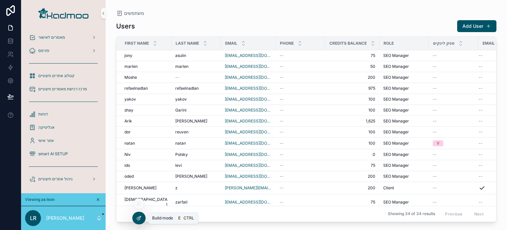
click at [138, 217] on icon at bounding box center [138, 217] width 5 height 5
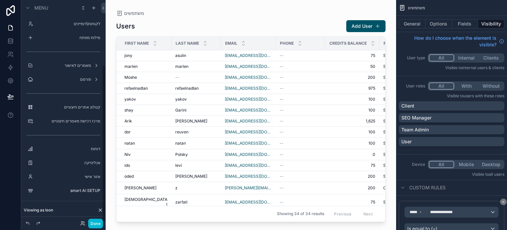
scroll to position [91, 0]
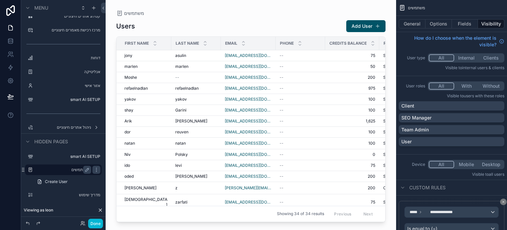
click at [77, 169] on label "משתמשים" at bounding box center [62, 169] width 53 height 5
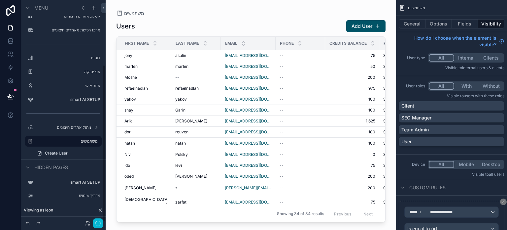
scroll to position [91, 0]
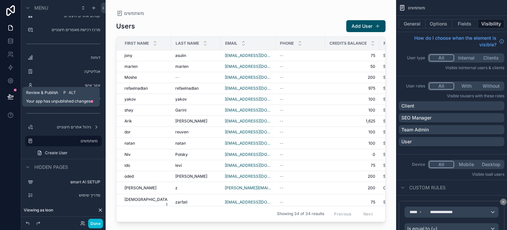
click at [11, 97] on icon at bounding box center [10, 96] width 7 height 7
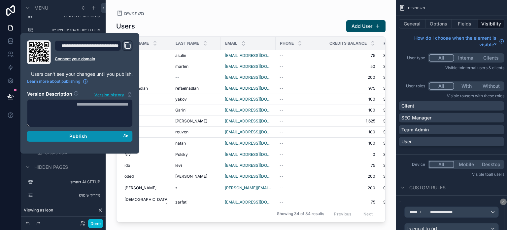
click at [74, 139] on button "Publish" at bounding box center [80, 136] width 106 height 11
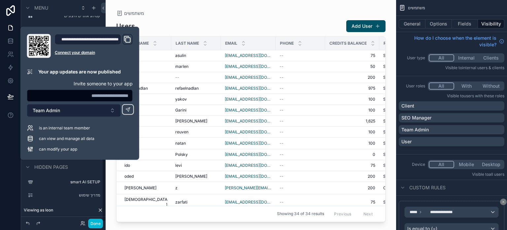
click at [90, 116] on button "Team Admin" at bounding box center [74, 110] width 94 height 13
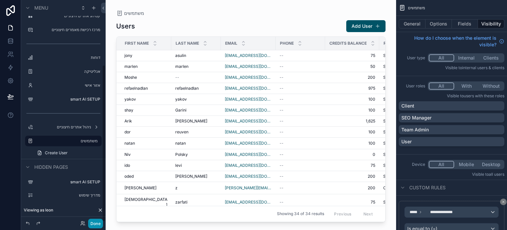
click at [96, 224] on button "Done" at bounding box center [95, 223] width 15 height 10
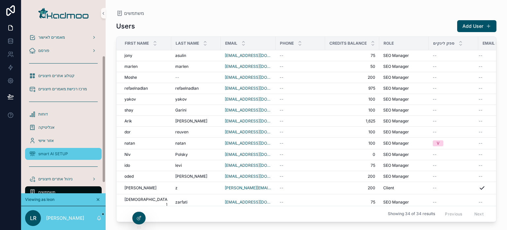
scroll to position [51, 0]
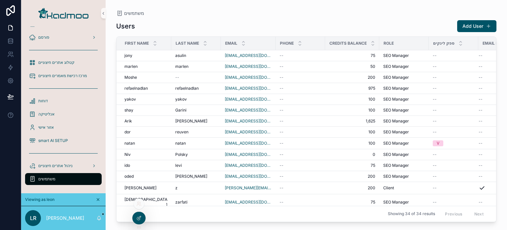
click at [137, 204] on icon at bounding box center [138, 203] width 5 height 5
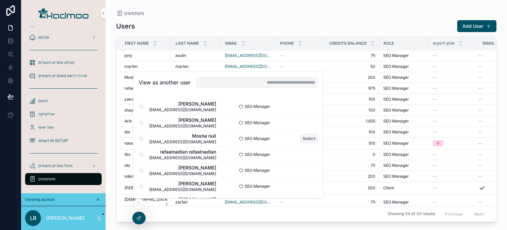
click at [304, 136] on button "Select" at bounding box center [309, 138] width 17 height 10
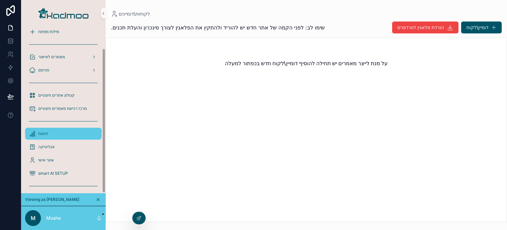
scroll to position [25, 0]
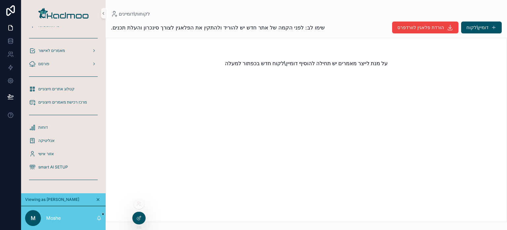
click at [138, 205] on icon at bounding box center [138, 203] width 5 height 5
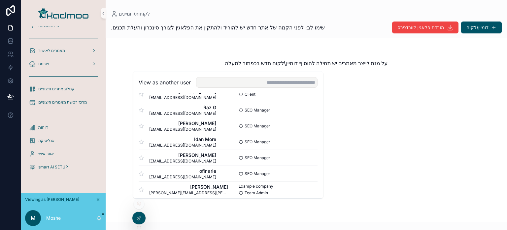
scroll to position [445, 0]
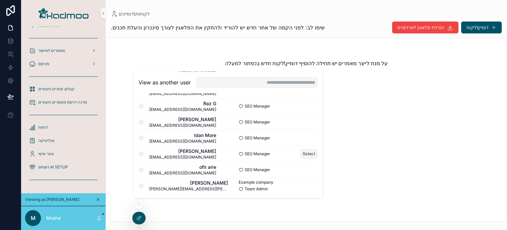
click at [308, 151] on button "Select" at bounding box center [309, 154] width 17 height 10
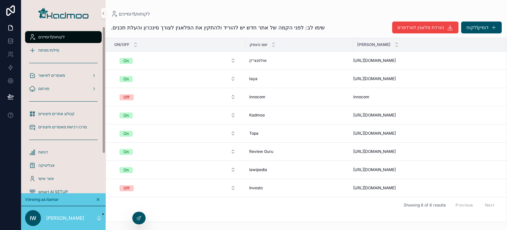
scroll to position [51, 0]
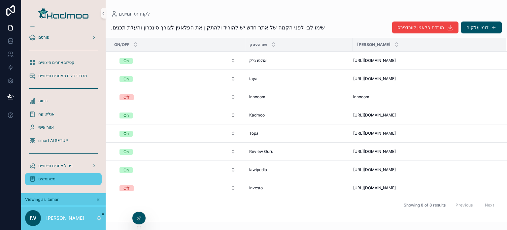
click at [51, 176] on span "משתמשים" at bounding box center [46, 178] width 17 height 5
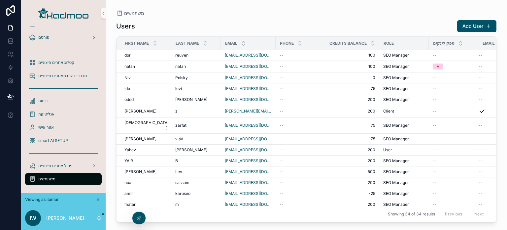
scroll to position [77, 0]
click at [465, 24] on button "Add User" at bounding box center [476, 26] width 39 height 12
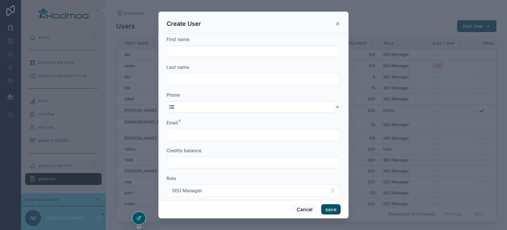
scroll to position [8, 0]
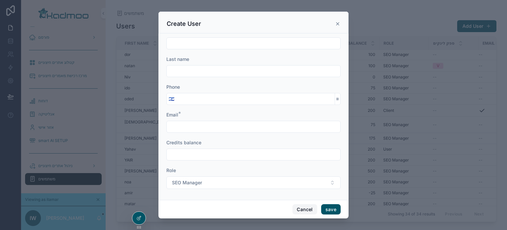
click at [301, 208] on button "Cancel" at bounding box center [305, 209] width 24 height 11
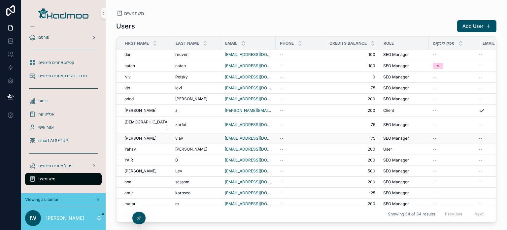
click at [298, 133] on td "--" at bounding box center [301, 138] width 50 height 11
click at [139, 206] on div at bounding box center [139, 203] width 11 height 11
click at [139, 217] on icon at bounding box center [138, 217] width 5 height 5
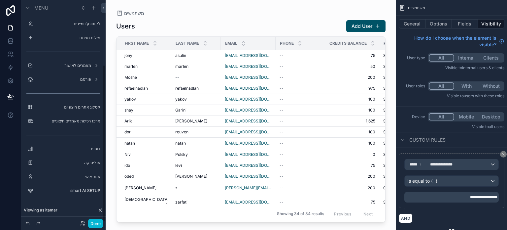
scroll to position [91, 0]
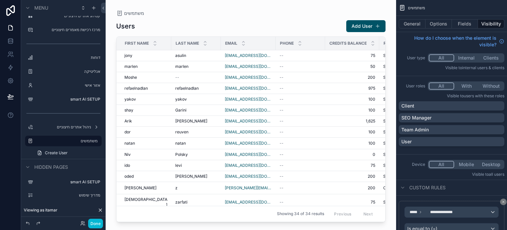
click at [326, 49] on div "Credits balance" at bounding box center [353, 43] width 54 height 13
click at [319, 66] on td "--" at bounding box center [301, 66] width 50 height 11
click at [441, 25] on button "Options" at bounding box center [439, 23] width 26 height 9
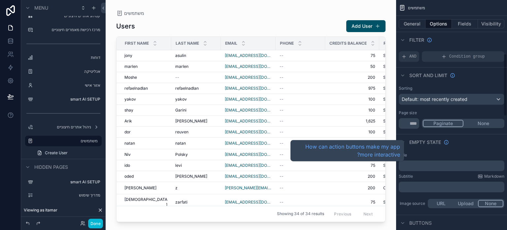
scroll to position [0, 0]
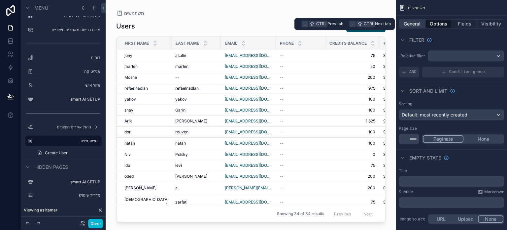
click at [413, 24] on button "General" at bounding box center [412, 23] width 27 height 9
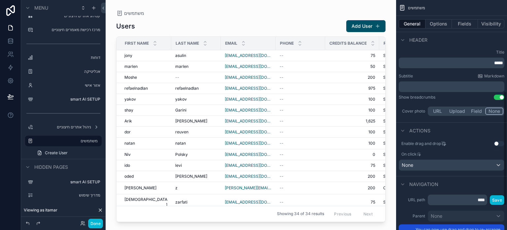
scroll to position [184, 0]
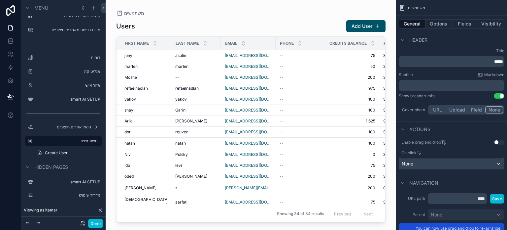
click at [450, 160] on div "None" at bounding box center [451, 163] width 105 height 11
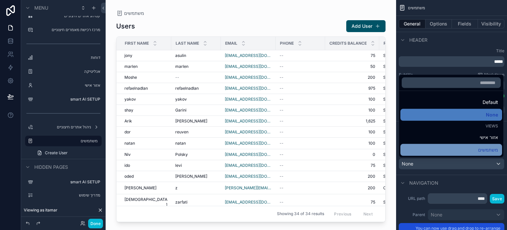
click at [472, 149] on div "משתמשים" at bounding box center [452, 150] width 94 height 8
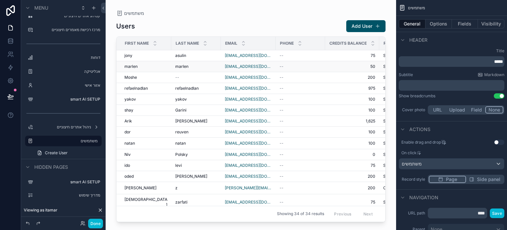
click at [314, 71] on td "--" at bounding box center [301, 66] width 50 height 11
click at [300, 65] on div "--" at bounding box center [301, 66] width 42 height 5
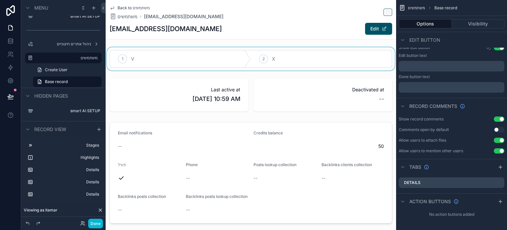
click at [282, 64] on div "scrollable content" at bounding box center [251, 58] width 291 height 23
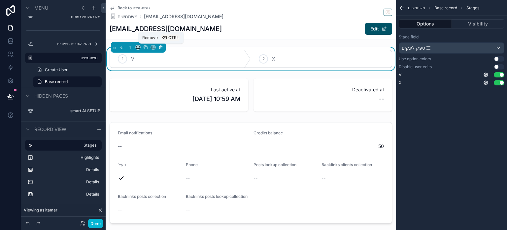
click at [161, 47] on icon "scrollable content" at bounding box center [161, 47] width 5 height 5
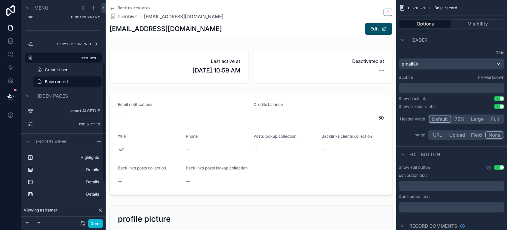
scroll to position [114, 0]
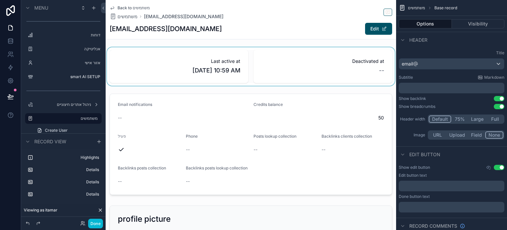
click at [239, 67] on div "scrollable content" at bounding box center [251, 66] width 291 height 38
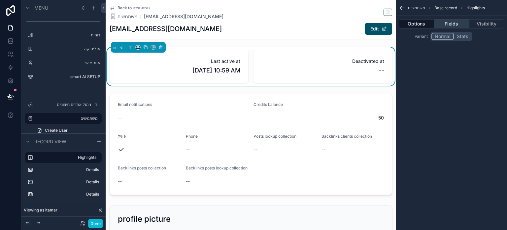
click at [447, 25] on button "Fields" at bounding box center [451, 23] width 35 height 9
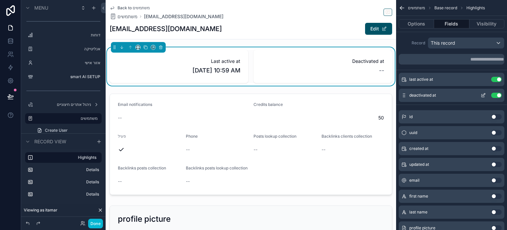
click at [495, 97] on button "Use setting" at bounding box center [496, 94] width 11 height 5
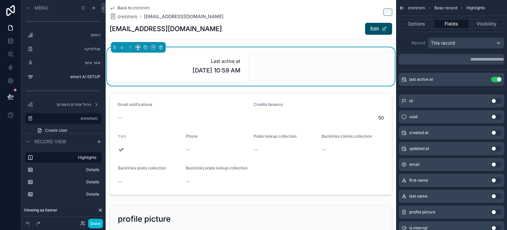
click at [495, 134] on div "created at Use setting" at bounding box center [452, 132] width 106 height 13
click at [494, 132] on button "Use setting" at bounding box center [496, 132] width 11 height 5
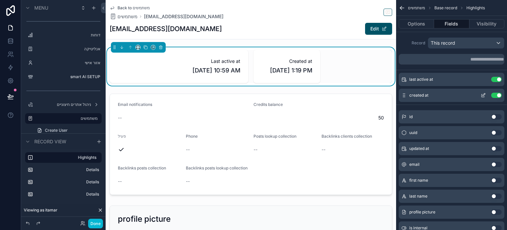
click at [484, 95] on icon "scrollable content" at bounding box center [483, 94] width 5 height 5
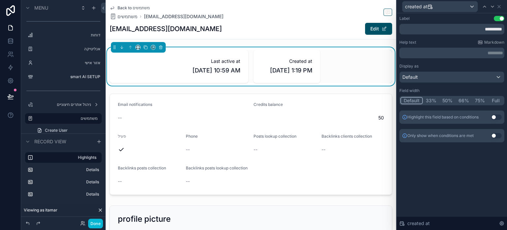
click at [432, 101] on button "33%" at bounding box center [431, 100] width 17 height 7
click at [444, 99] on button "50%" at bounding box center [448, 100] width 16 height 7
click at [349, 89] on div "Last active at [DATE] 10:59 AM Created at [DATE] 1:19 PM Email notifications --…" at bounding box center [251, 207] width 291 height 321
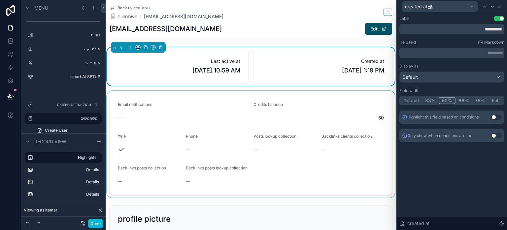
click at [350, 112] on div "scrollable content" at bounding box center [251, 144] width 291 height 106
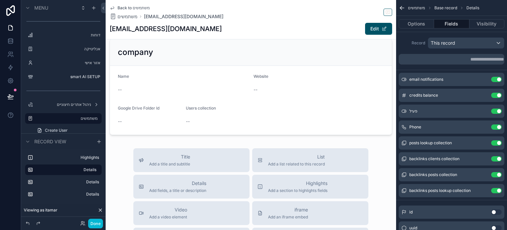
scroll to position [231, 0]
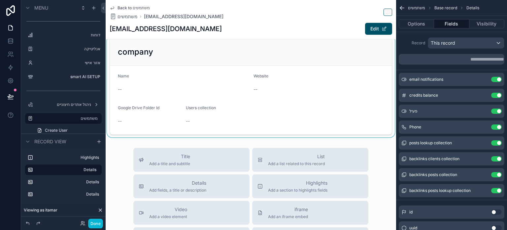
click at [347, 63] on div "scrollable content" at bounding box center [251, 86] width 291 height 101
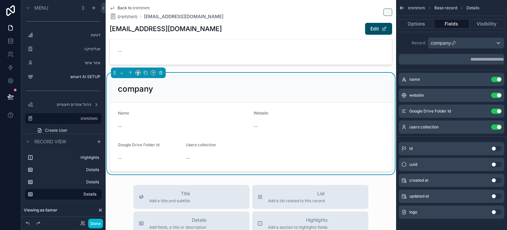
scroll to position [189, 0]
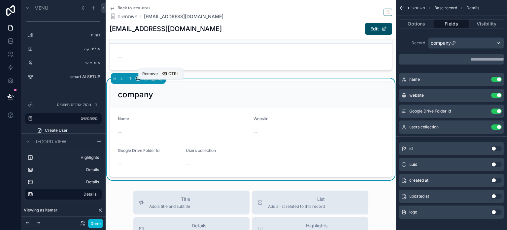
click at [162, 81] on icon "scrollable content" at bounding box center [161, 78] width 5 height 5
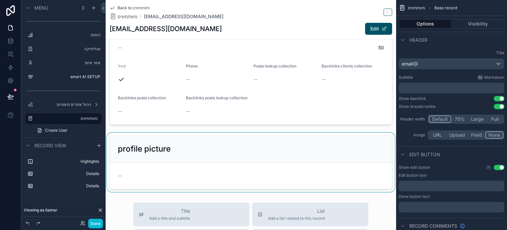
scroll to position [67, 0]
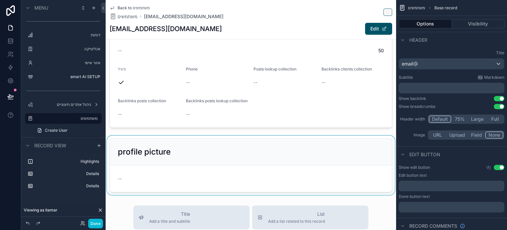
click at [132, 151] on div "scrollable content" at bounding box center [251, 164] width 291 height 59
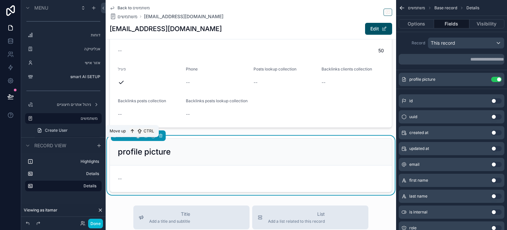
click at [132, 138] on icon "scrollable content" at bounding box center [130, 135] width 5 height 5
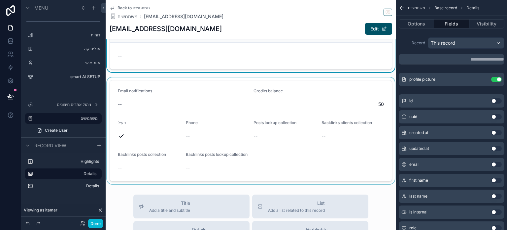
scroll to position [78, 0]
click at [226, 95] on div "scrollable content" at bounding box center [251, 131] width 291 height 106
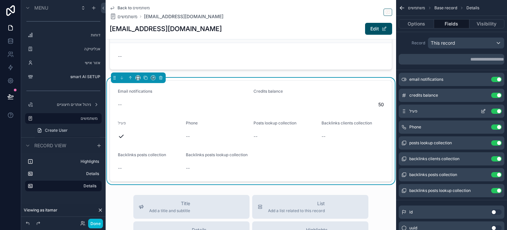
click at [497, 111] on button "Use setting" at bounding box center [496, 110] width 11 height 5
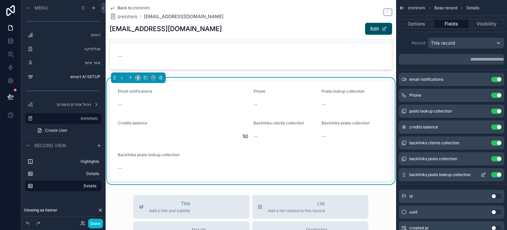
click at [499, 177] on div "Use setting" at bounding box center [490, 174] width 24 height 5
click at [498, 175] on button "Use setting" at bounding box center [496, 174] width 11 height 5
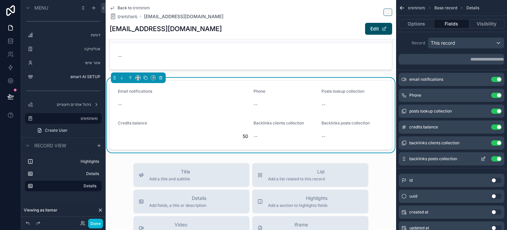
click at [497, 158] on button "Use setting" at bounding box center [496, 158] width 11 height 5
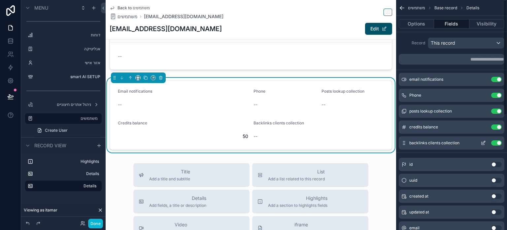
click at [494, 141] on button "Use setting" at bounding box center [496, 142] width 11 height 5
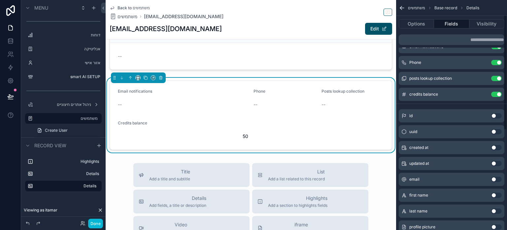
scroll to position [33, 0]
click at [498, 177] on button "Use setting" at bounding box center [496, 178] width 11 height 5
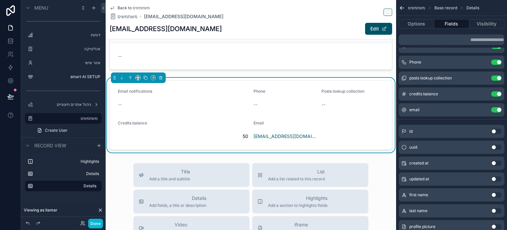
click at [495, 197] on button "Use setting" at bounding box center [496, 194] width 11 height 5
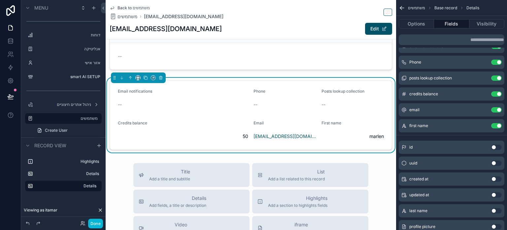
click at [495, 210] on button "Use setting" at bounding box center [496, 210] width 11 height 5
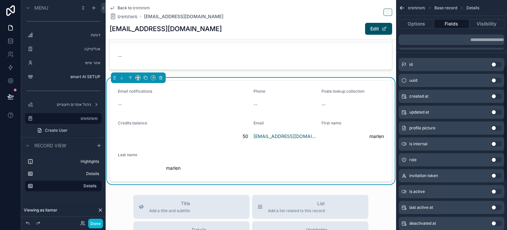
scroll to position [132, 0]
click at [492, 125] on div "Use setting" at bounding box center [496, 127] width 11 height 5
click at [494, 127] on button "Use setting" at bounding box center [496, 127] width 11 height 5
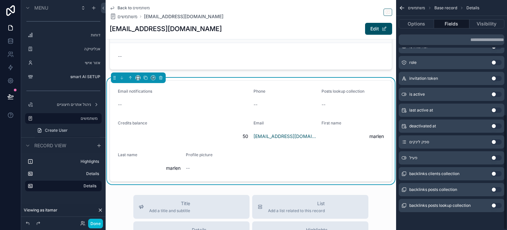
scroll to position [229, 0]
click at [496, 144] on div "ספק לינקים Use setting" at bounding box center [452, 141] width 106 height 13
click at [494, 140] on button "Use setting" at bounding box center [496, 141] width 11 height 5
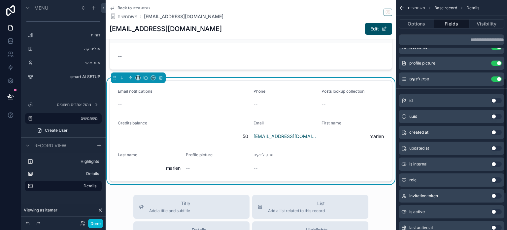
scroll to position [127, 0]
click at [494, 178] on button "Use setting" at bounding box center [496, 179] width 11 height 5
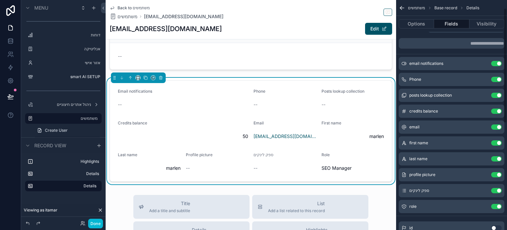
scroll to position [16, 0]
click at [497, 173] on button "Use setting" at bounding box center [496, 174] width 11 height 5
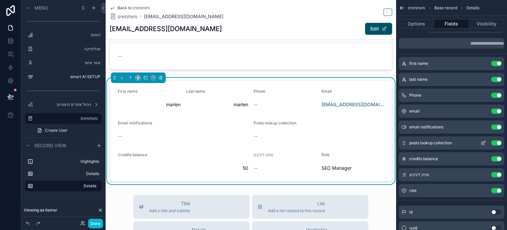
click at [501, 141] on button "Use setting" at bounding box center [496, 142] width 11 height 5
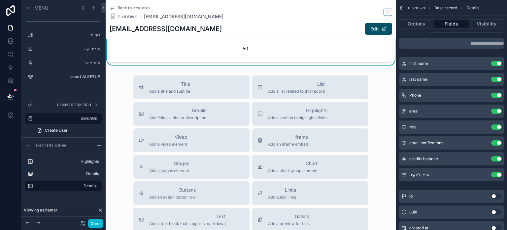
scroll to position [200, 0]
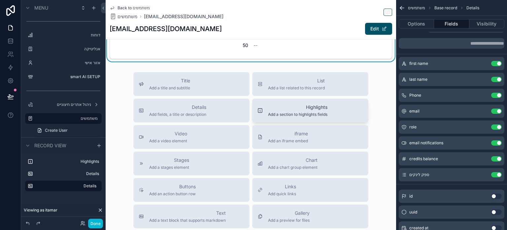
click at [301, 113] on span "Add a section to highlights fields" at bounding box center [297, 114] width 59 height 5
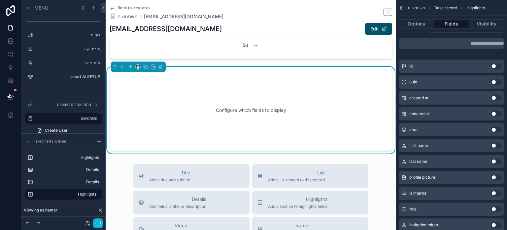
scroll to position [195, 0]
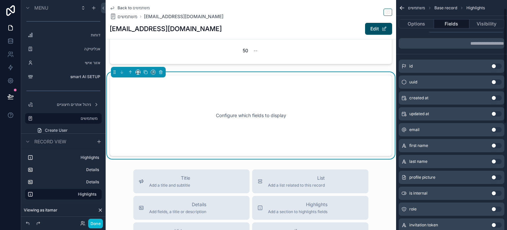
click at [330, 145] on div "Configure which fields to display" at bounding box center [251, 115] width 283 height 81
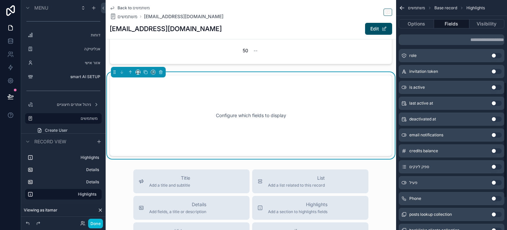
scroll to position [174, 0]
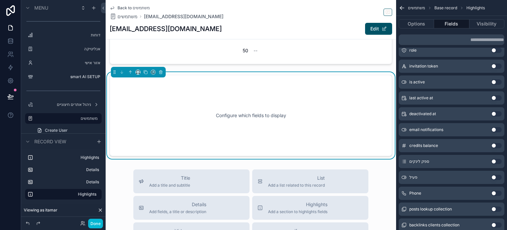
click at [498, 145] on button "Use setting" at bounding box center [496, 145] width 11 height 5
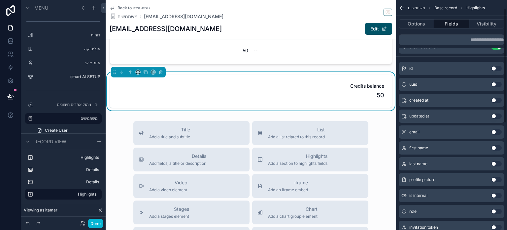
scroll to position [0, 0]
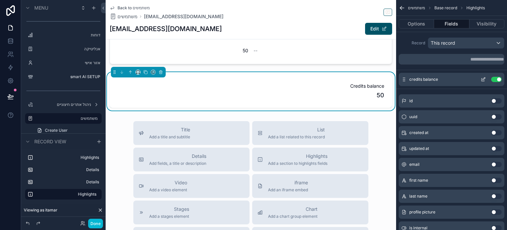
click at [485, 79] on icon "scrollable content" at bounding box center [483, 79] width 5 height 5
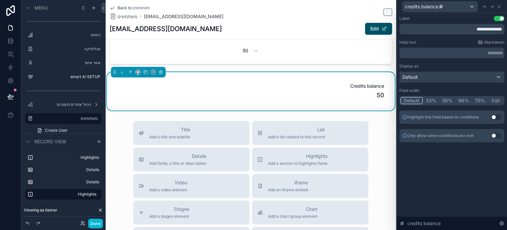
click at [454, 74] on div "Default" at bounding box center [452, 77] width 104 height 11
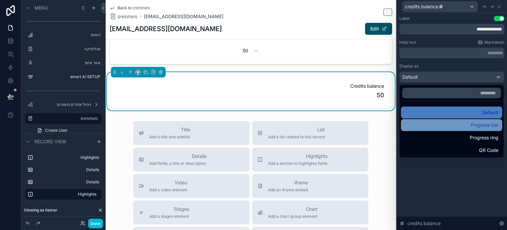
click at [455, 125] on div "Progress bar" at bounding box center [451, 125] width 93 height 8
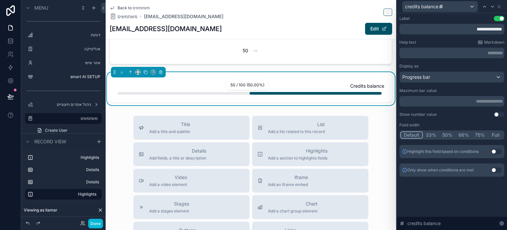
click at [341, 92] on div "scrollable content" at bounding box center [316, 93] width 132 height 3
click at [306, 89] on div "Credits balance" at bounding box center [251, 89] width 267 height 12
click at [293, 93] on div "scrollable content" at bounding box center [316, 93] width 132 height 3
click at [290, 91] on div "scrollable content" at bounding box center [251, 93] width 267 height 4
click at [295, 93] on div "scrollable content" at bounding box center [316, 93] width 132 height 3
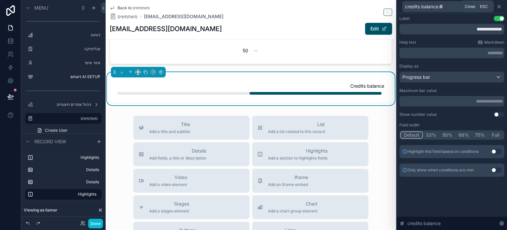
click at [499, 6] on icon at bounding box center [499, 6] width 3 height 3
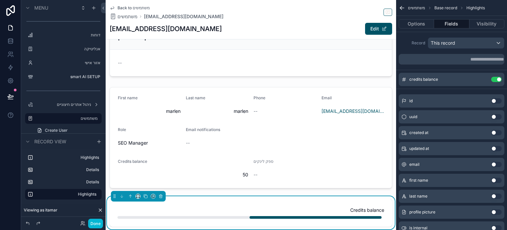
scroll to position [71, 0]
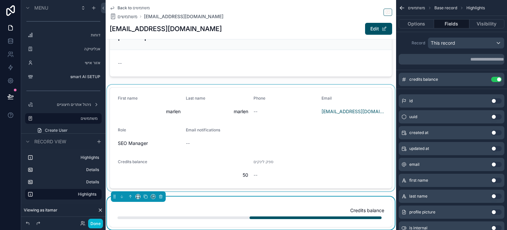
click at [243, 177] on div "scrollable content" at bounding box center [251, 138] width 291 height 106
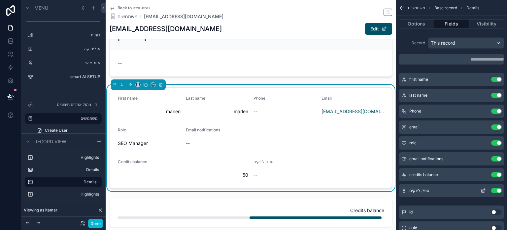
click at [484, 190] on icon "scrollable content" at bounding box center [484, 189] width 3 height 3
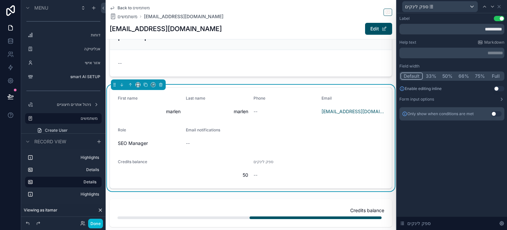
click at [445, 76] on button "50%" at bounding box center [448, 75] width 16 height 7
click at [432, 76] on button "33%" at bounding box center [430, 75] width 17 height 7
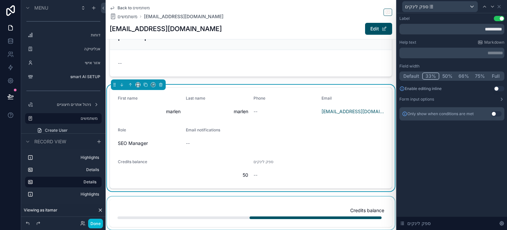
click at [284, 217] on div "scrollable content" at bounding box center [251, 212] width 291 height 33
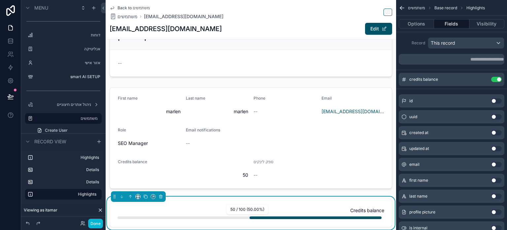
click at [284, 217] on div "scrollable content" at bounding box center [316, 217] width 132 height 3
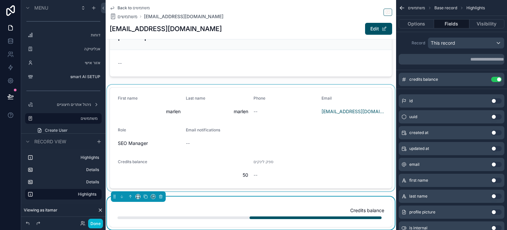
click at [317, 142] on div "scrollable content" at bounding box center [251, 138] width 291 height 106
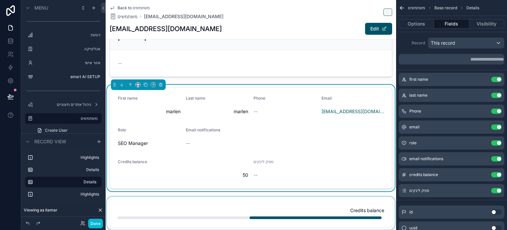
click at [235, 110] on span "marlen" at bounding box center [217, 111] width 63 height 7
click at [484, 80] on icon "scrollable content" at bounding box center [484, 78] width 3 height 3
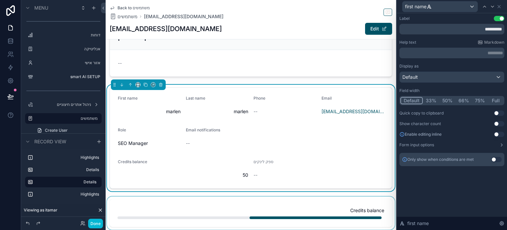
click at [353, 141] on form "First name [PERSON_NAME] Last name marlen Phone -- Email [EMAIL_ADDRESS][DOMAIN…" at bounding box center [251, 138] width 282 height 100
click at [259, 140] on div "--" at bounding box center [251, 143] width 130 height 7
click at [186, 143] on span "--" at bounding box center [188, 143] width 4 height 7
click at [96, 224] on button "Done" at bounding box center [95, 223] width 15 height 10
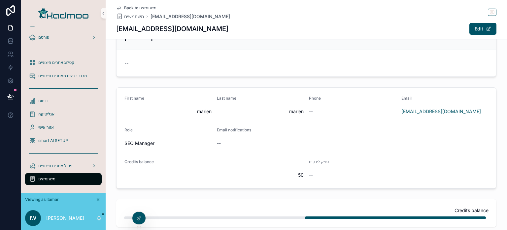
click at [294, 143] on div "--" at bounding box center [306, 143] width 179 height 7
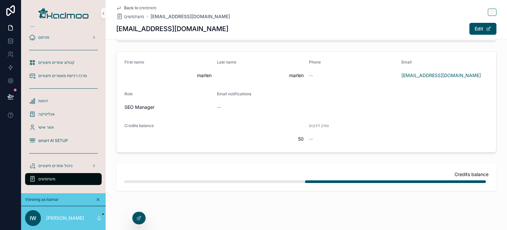
scroll to position [107, 0]
click at [137, 215] on icon at bounding box center [138, 217] width 5 height 5
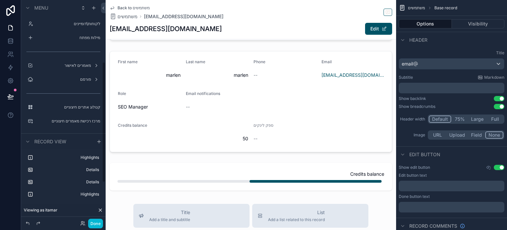
scroll to position [114, 0]
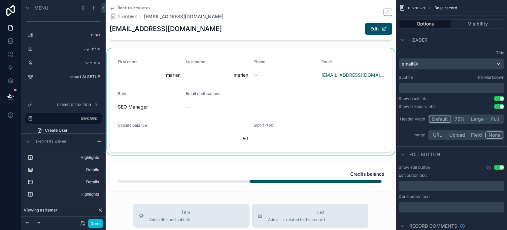
click at [225, 129] on div "scrollable content" at bounding box center [251, 101] width 291 height 106
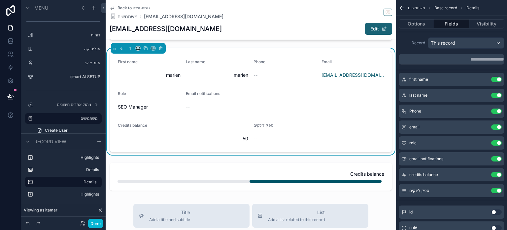
click at [379, 26] on button "Edit" at bounding box center [378, 29] width 27 height 12
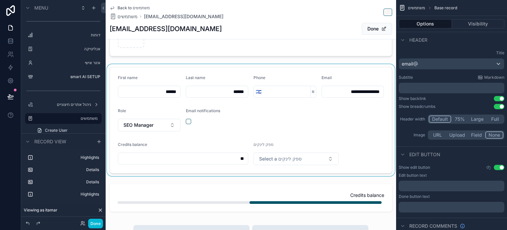
click at [187, 120] on div "scrollable content" at bounding box center [251, 120] width 291 height 112
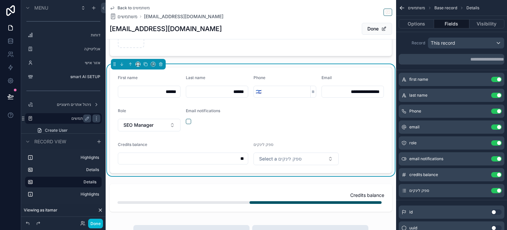
click at [69, 118] on label "משתמשים" at bounding box center [62, 118] width 53 height 5
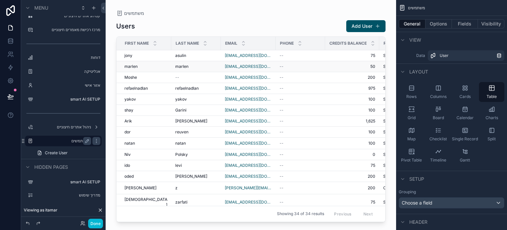
click at [308, 71] on td "--" at bounding box center [301, 66] width 50 height 11
click at [466, 22] on button "Fields" at bounding box center [465, 23] width 26 height 9
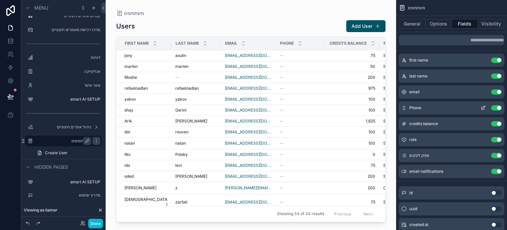
click at [484, 108] on icon "scrollable content" at bounding box center [483, 107] width 5 height 5
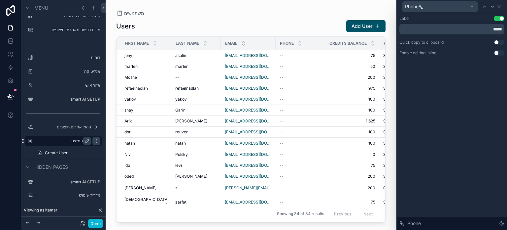
click at [497, 53] on button "Use setting" at bounding box center [499, 52] width 11 height 5
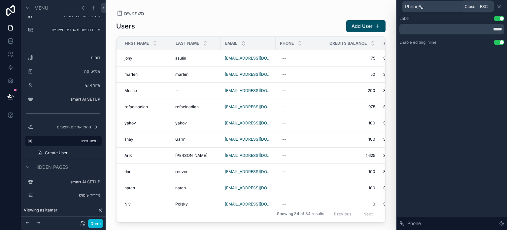
click at [499, 7] on icon at bounding box center [499, 6] width 5 height 5
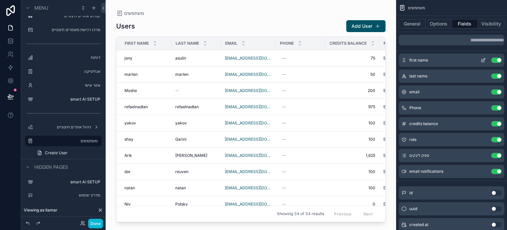
click at [483, 60] on icon "scrollable content" at bounding box center [483, 59] width 5 height 5
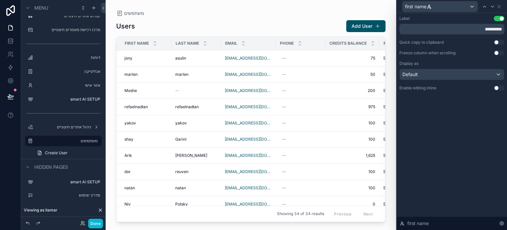
click at [497, 53] on button "Use setting" at bounding box center [499, 52] width 11 height 5
click at [497, 89] on button "Use setting" at bounding box center [499, 87] width 11 height 5
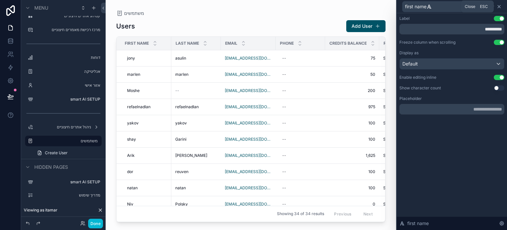
click at [501, 7] on icon at bounding box center [499, 6] width 5 height 5
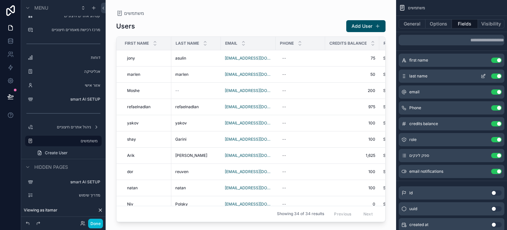
click at [484, 75] on icon "scrollable content" at bounding box center [484, 75] width 3 height 3
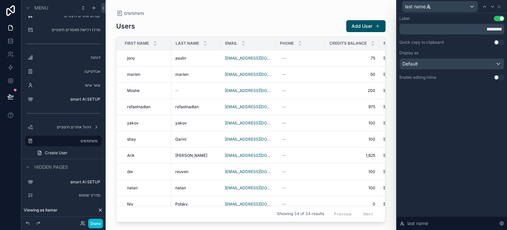
click at [495, 78] on button "Use setting" at bounding box center [499, 77] width 11 height 5
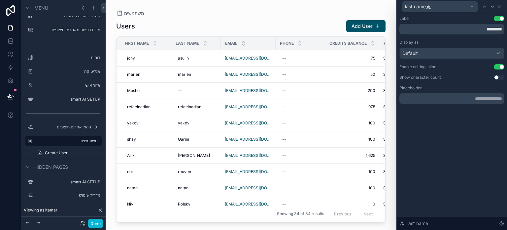
click at [492, 1] on div "last name" at bounding box center [449, 6] width 94 height 11
click at [492, 8] on icon at bounding box center [492, 6] width 5 height 5
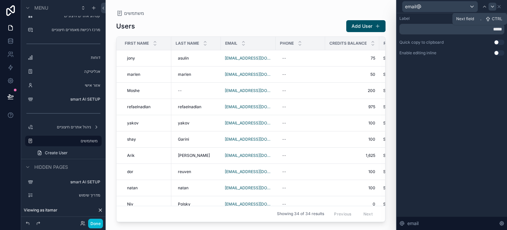
click at [491, 9] on icon at bounding box center [492, 6] width 5 height 5
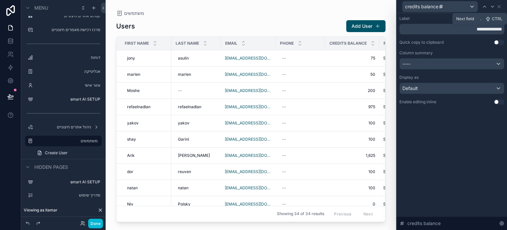
click at [491, 9] on icon at bounding box center [492, 6] width 5 height 5
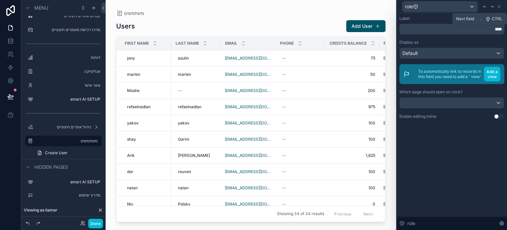
click at [491, 9] on icon at bounding box center [492, 6] width 5 height 5
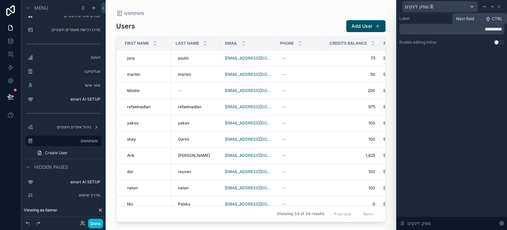
click at [491, 9] on icon at bounding box center [492, 6] width 5 height 5
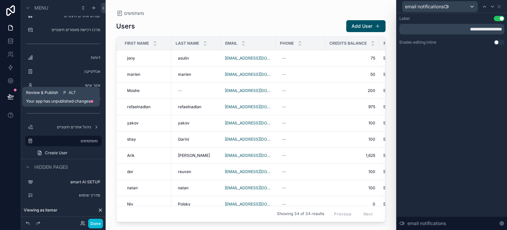
click at [9, 95] on icon at bounding box center [10, 96] width 7 height 7
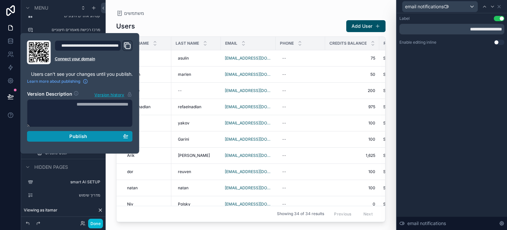
click at [71, 134] on span "Publish" at bounding box center [78, 136] width 18 height 6
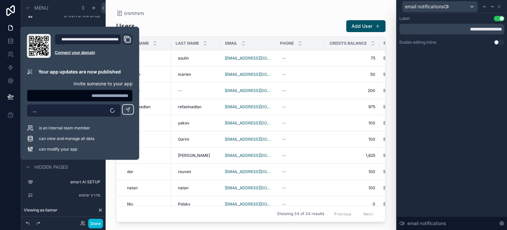
click at [83, 109] on button "..." at bounding box center [74, 110] width 94 height 13
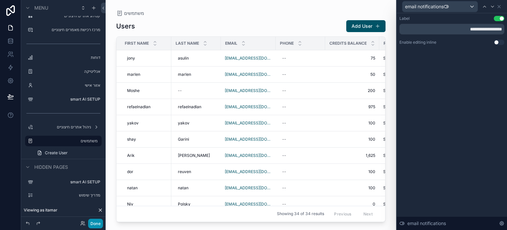
click at [94, 223] on button "Done" at bounding box center [95, 223] width 15 height 10
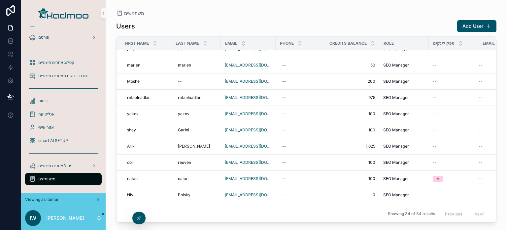
scroll to position [11, 0]
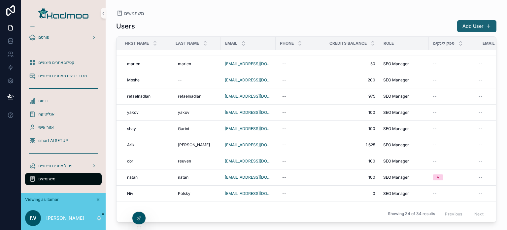
click at [473, 26] on button "Add User" at bounding box center [476, 26] width 39 height 12
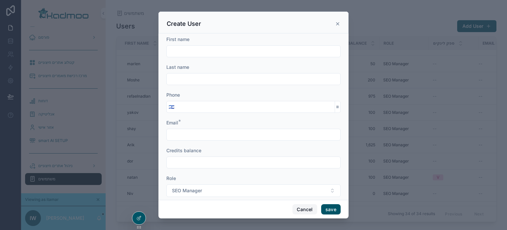
click at [305, 206] on button "Cancel" at bounding box center [305, 209] width 24 height 11
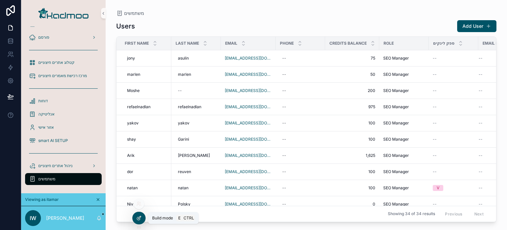
click at [139, 218] on icon at bounding box center [138, 217] width 5 height 5
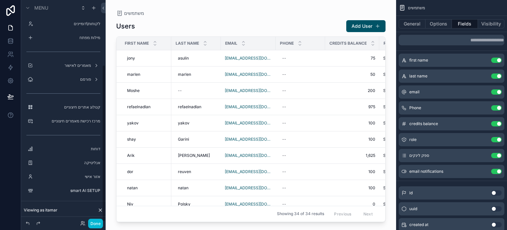
scroll to position [91, 0]
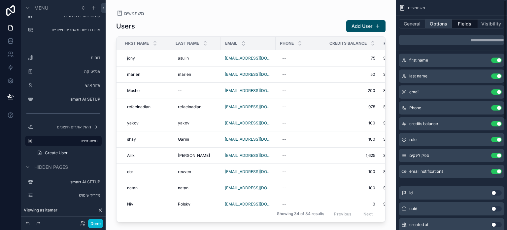
click at [434, 25] on button "Options" at bounding box center [439, 23] width 26 height 9
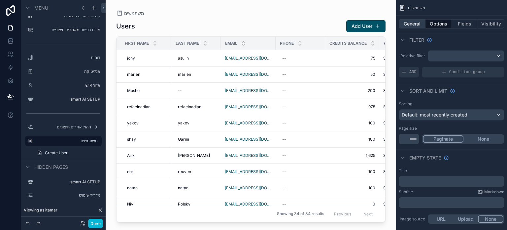
click at [413, 25] on button "General" at bounding box center [412, 23] width 27 height 9
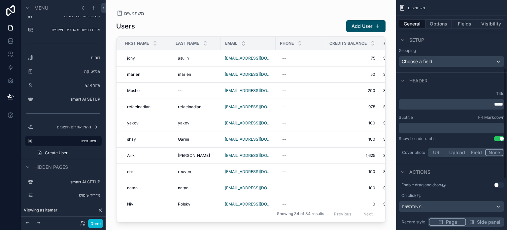
scroll to position [141, 0]
click at [499, 137] on button "Use setting" at bounding box center [499, 137] width 11 height 5
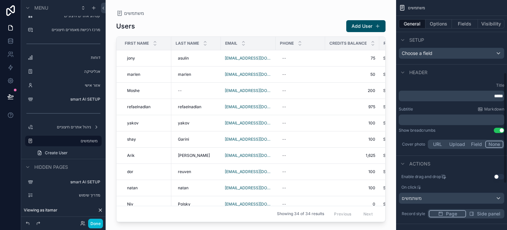
scroll to position [150, 0]
click at [476, 93] on p "*****" at bounding box center [453, 95] width 102 height 7
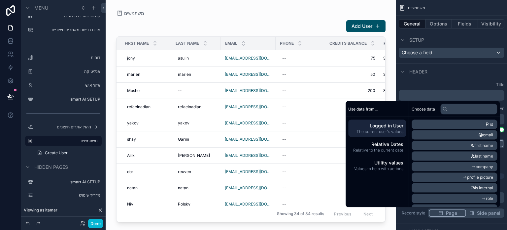
click at [461, 78] on div "Header" at bounding box center [451, 71] width 111 height 16
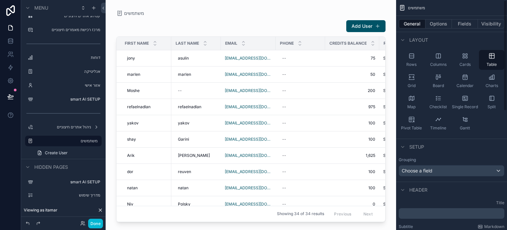
scroll to position [0, 0]
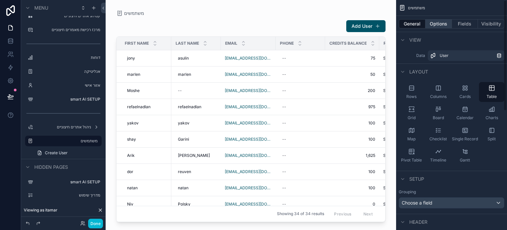
click at [434, 22] on button "Options" at bounding box center [439, 23] width 26 height 9
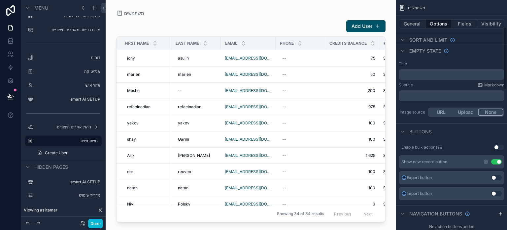
scroll to position [109, 0]
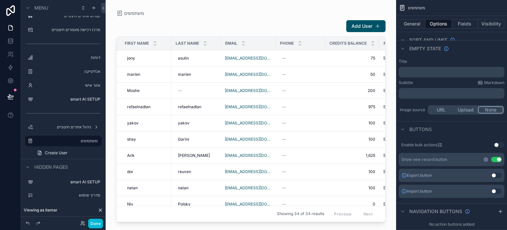
click at [487, 159] on icon "scrollable content" at bounding box center [486, 159] width 1 height 1
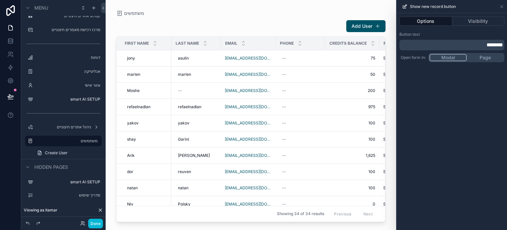
click at [487, 43] on span "********" at bounding box center [495, 44] width 17 height 5
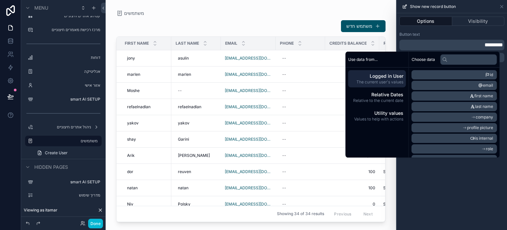
click at [475, 179] on div "Options Visibility Button text ********* Open form in: Modal Page" at bounding box center [452, 121] width 110 height 216
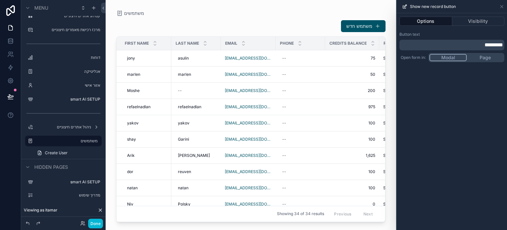
click at [236, 218] on div "scrollable content" at bounding box center [251, 111] width 291 height 222
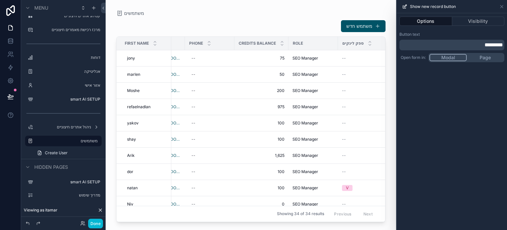
scroll to position [0, 143]
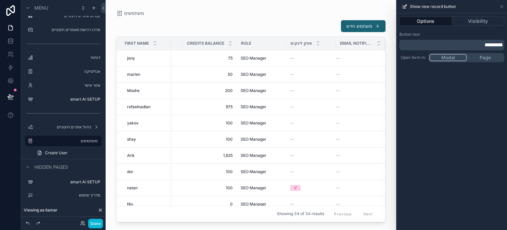
click at [361, 26] on button "משתמש חדש" at bounding box center [363, 26] width 45 height 12
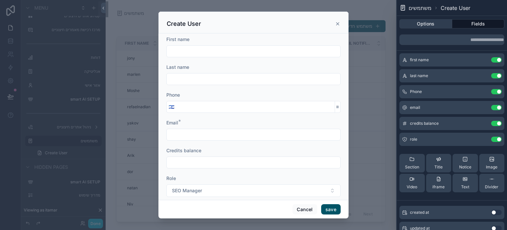
click at [430, 25] on button "Options" at bounding box center [426, 23] width 53 height 9
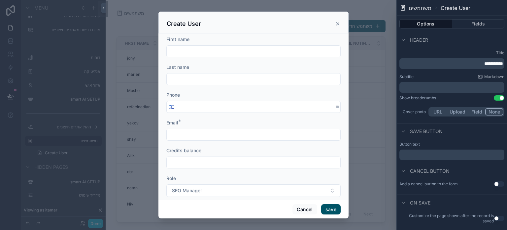
scroll to position [28, 0]
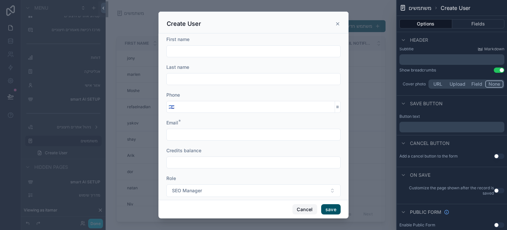
click at [307, 210] on button "Cancel" at bounding box center [305, 209] width 24 height 11
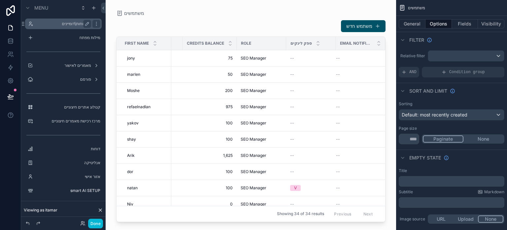
click at [76, 21] on label "לקוחות\דומיינים" at bounding box center [62, 23] width 53 height 5
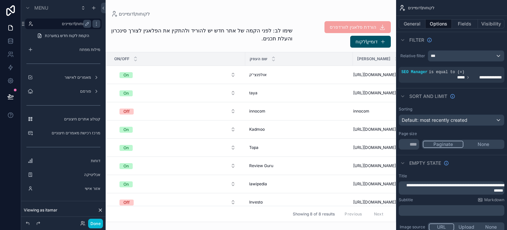
click at [365, 41] on div "scrollable content" at bounding box center [251, 115] width 291 height 230
click at [365, 41] on button "דומיין\לקוח" at bounding box center [370, 42] width 41 height 12
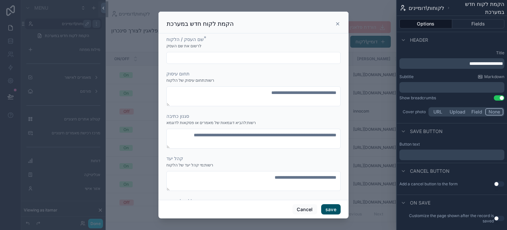
scroll to position [28, 0]
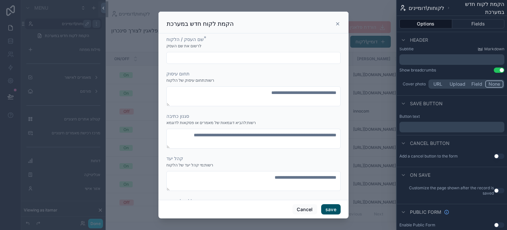
click at [494, 189] on button "Use setting" at bounding box center [499, 190] width 11 height 5
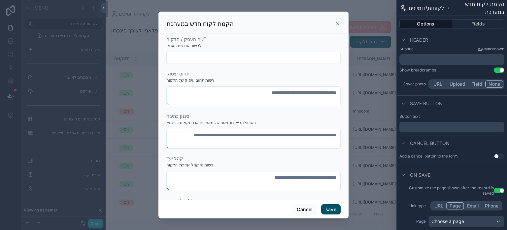
scroll to position [68, 0]
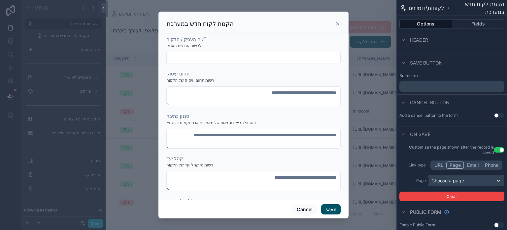
click at [457, 178] on div "Choose a page" at bounding box center [466, 180] width 75 height 11
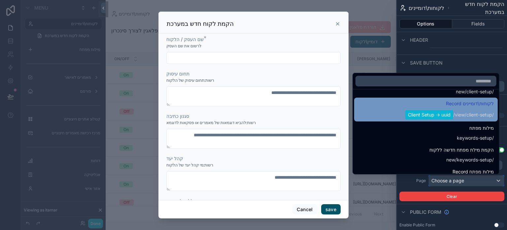
scroll to position [43, 0]
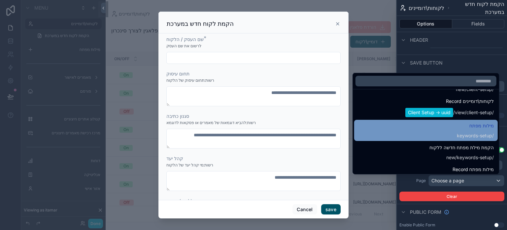
click at [468, 130] on div "מילות מפתח / keywords-setup" at bounding box center [475, 130] width 37 height 17
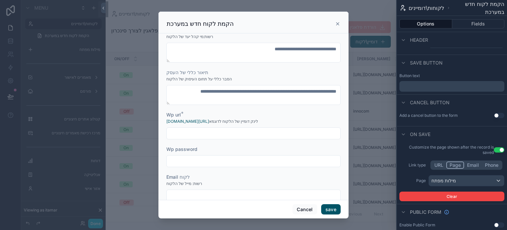
scroll to position [175, 0]
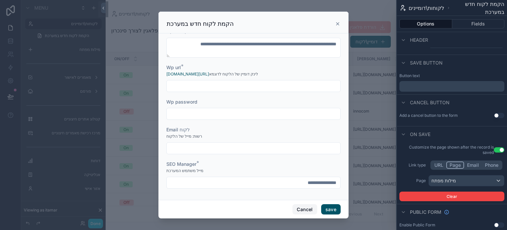
click at [303, 213] on button "Cancel" at bounding box center [305, 209] width 24 height 11
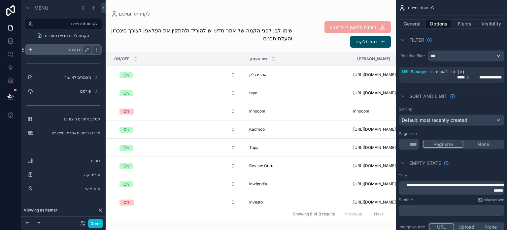
click at [67, 51] on label "מילות מפתח" at bounding box center [62, 49] width 53 height 5
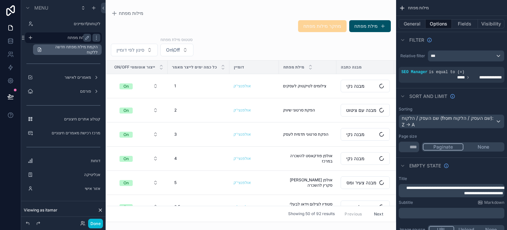
click at [82, 51] on span "הקמת מילת מפתח חדשה ללקוח" at bounding box center [71, 49] width 53 height 11
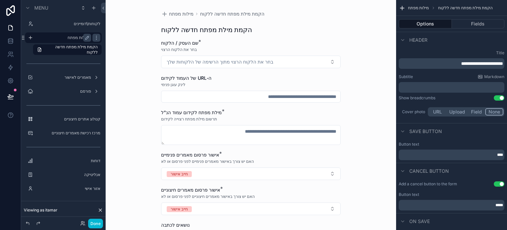
click at [71, 40] on label "מילות מפתח" at bounding box center [62, 37] width 53 height 5
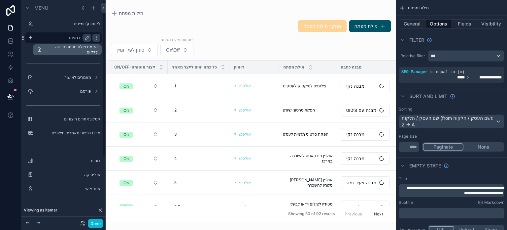
click at [78, 52] on span "הקמת מילת מפתח חדשה ללקוח" at bounding box center [71, 49] width 53 height 11
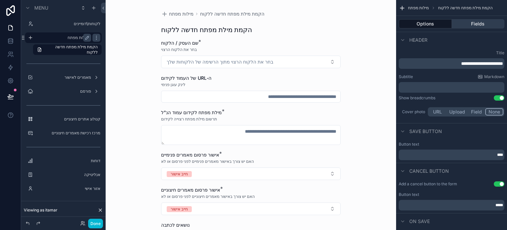
click at [469, 23] on button "Fields" at bounding box center [478, 23] width 53 height 9
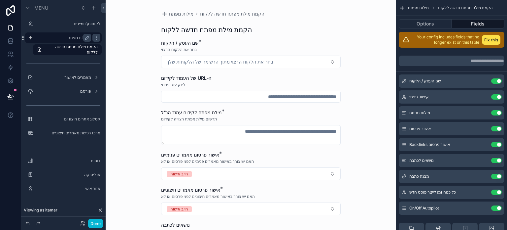
click at [309, 51] on div "בחר את הלקוח הרצוי" at bounding box center [251, 49] width 180 height 7
click at [73, 37] on label "מילות מפתח" at bounding box center [62, 37] width 53 height 5
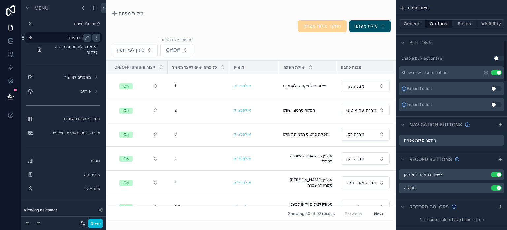
scroll to position [220, 0]
click at [487, 70] on icon "scrollable content" at bounding box center [486, 71] width 5 height 5
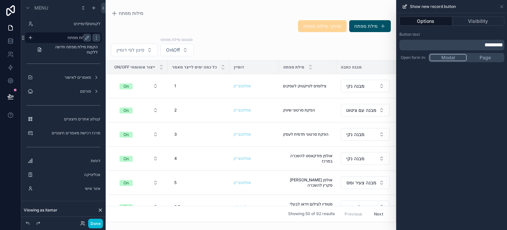
click at [453, 56] on button "Modal" at bounding box center [448, 57] width 37 height 7
click at [373, 25] on button "מילת מפתח" at bounding box center [370, 26] width 42 height 12
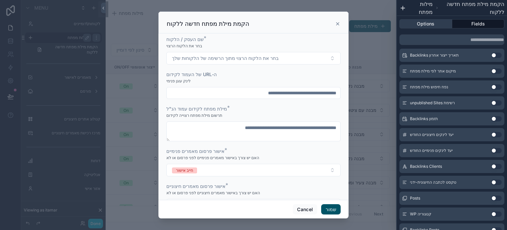
click at [427, 25] on button "Options" at bounding box center [426, 23] width 53 height 9
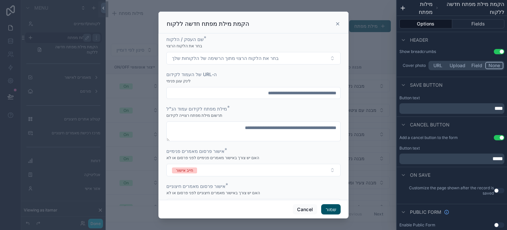
click at [494, 192] on button "Use setting" at bounding box center [499, 190] width 11 height 5
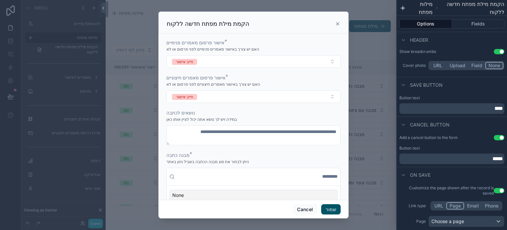
scroll to position [87, 0]
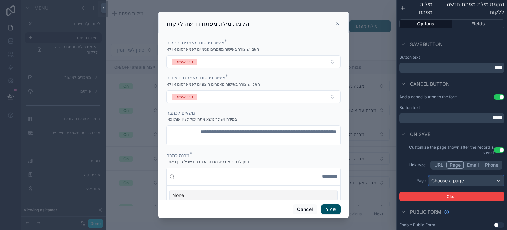
click at [453, 184] on div "Choose a page" at bounding box center [466, 180] width 75 height 11
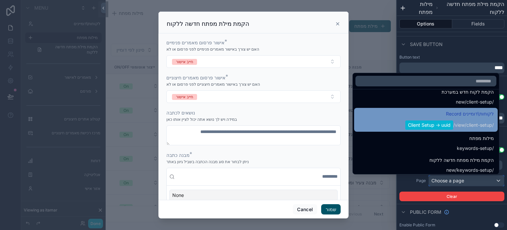
scroll to position [32, 0]
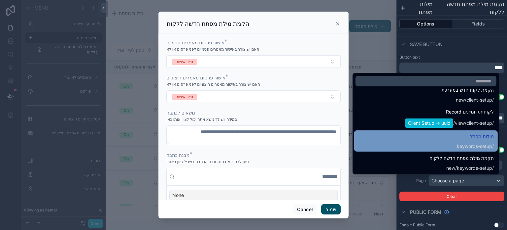
click at [470, 141] on div "מילות מפתח / keywords-setup" at bounding box center [475, 140] width 37 height 17
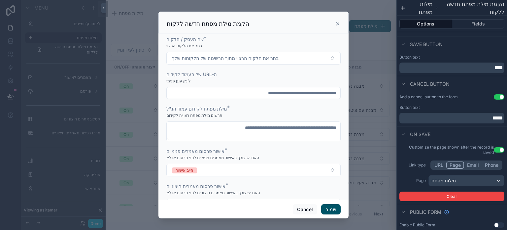
scroll to position [108, 0]
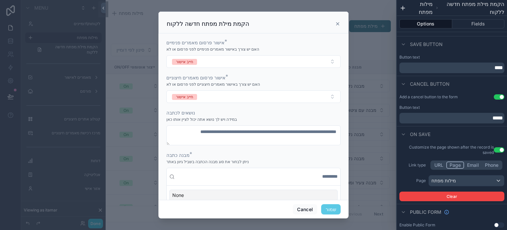
click at [325, 208] on button "שמור" at bounding box center [330, 209] width 19 height 11
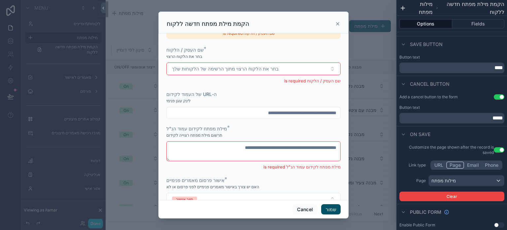
scroll to position [0, 0]
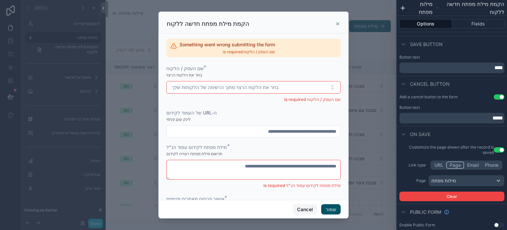
click at [303, 209] on button "Cancel" at bounding box center [305, 209] width 24 height 11
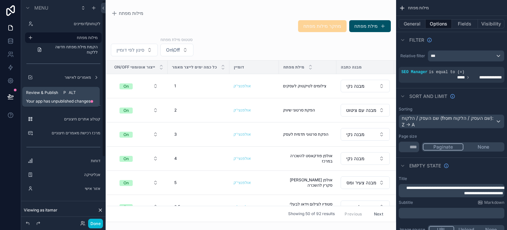
click at [10, 94] on icon at bounding box center [10, 96] width 7 height 7
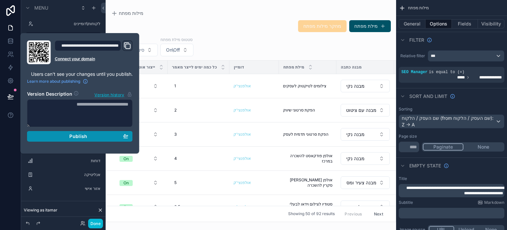
click at [65, 134] on div "Publish" at bounding box center [79, 136] width 97 height 6
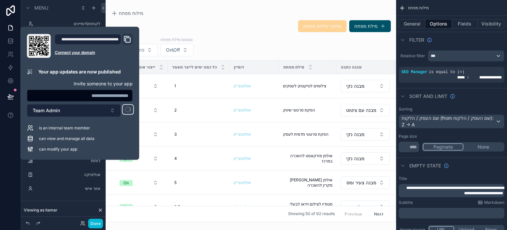
click at [66, 111] on button "Team Admin" at bounding box center [74, 110] width 94 height 13
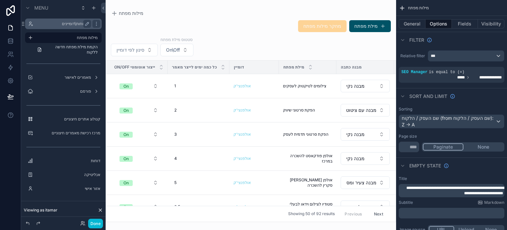
click at [76, 26] on label "לקוחות\דומיינים" at bounding box center [62, 23] width 53 height 5
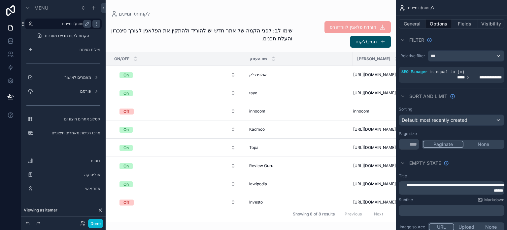
click at [316, 43] on div "scrollable content" at bounding box center [251, 115] width 291 height 230
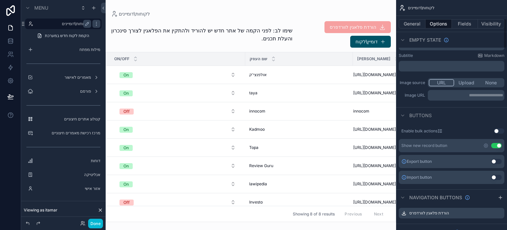
scroll to position [144, 0]
click at [485, 145] on icon "scrollable content" at bounding box center [486, 145] width 5 height 5
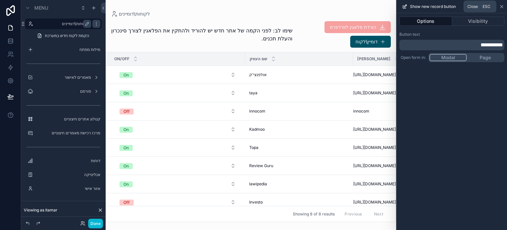
click at [502, 6] on icon at bounding box center [502, 6] width 3 height 3
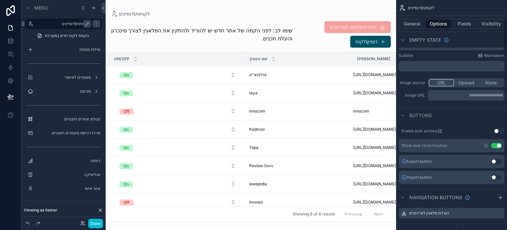
click at [340, 7] on div "לקוחות\דומיינים [PERSON_NAME]: לפני הקמה של אתר חדש יש להוריד ולהתקין את הפלאגי…" at bounding box center [251, 111] width 291 height 222
click at [96, 224] on button "Done" at bounding box center [95, 223] width 15 height 10
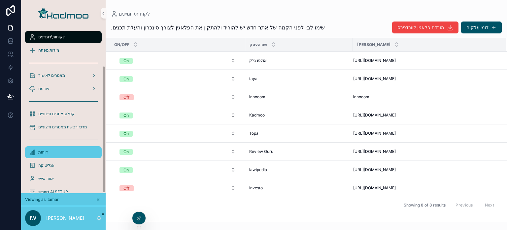
scroll to position [51, 0]
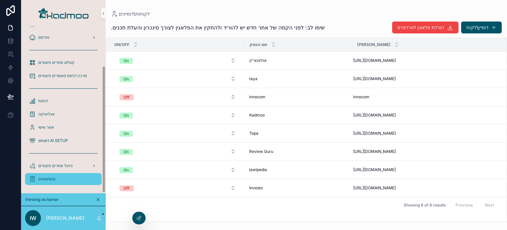
click at [49, 175] on div "משתמשים" at bounding box center [63, 178] width 69 height 11
